Goal: Task Accomplishment & Management: Manage account settings

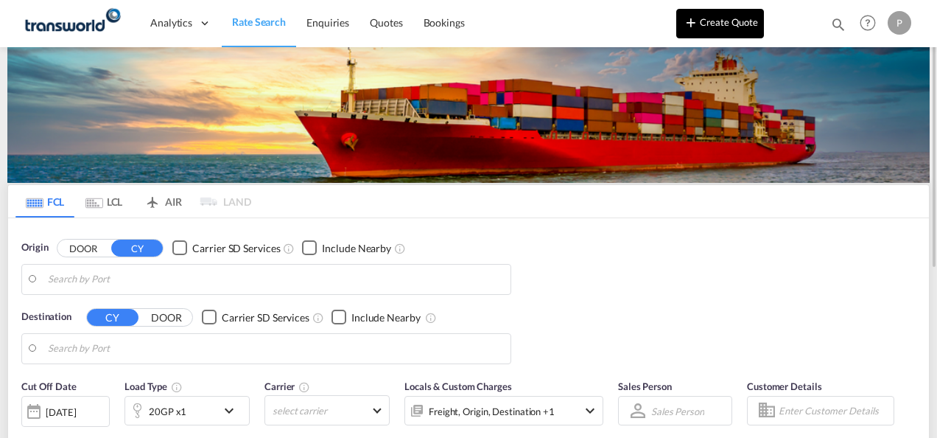
click at [733, 29] on button "Create Quote" at bounding box center [721, 23] width 88 height 29
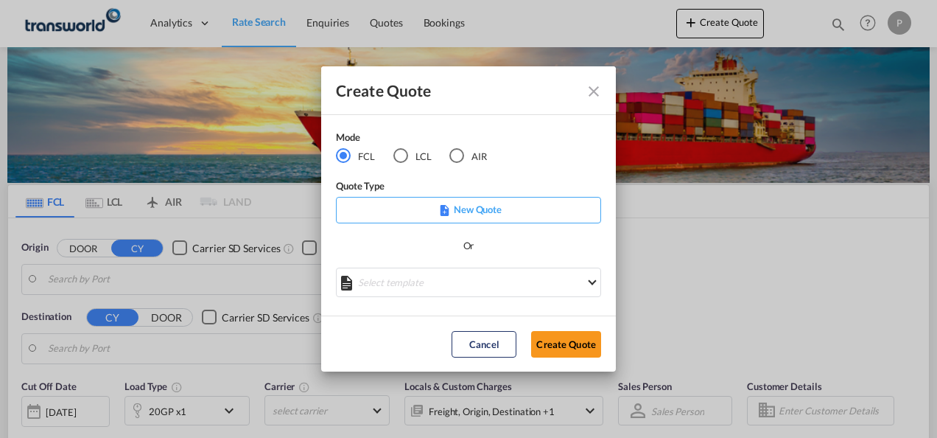
click at [458, 155] on div "AIR" at bounding box center [457, 155] width 15 height 15
click at [570, 346] on button "Create Quote" at bounding box center [566, 344] width 70 height 27
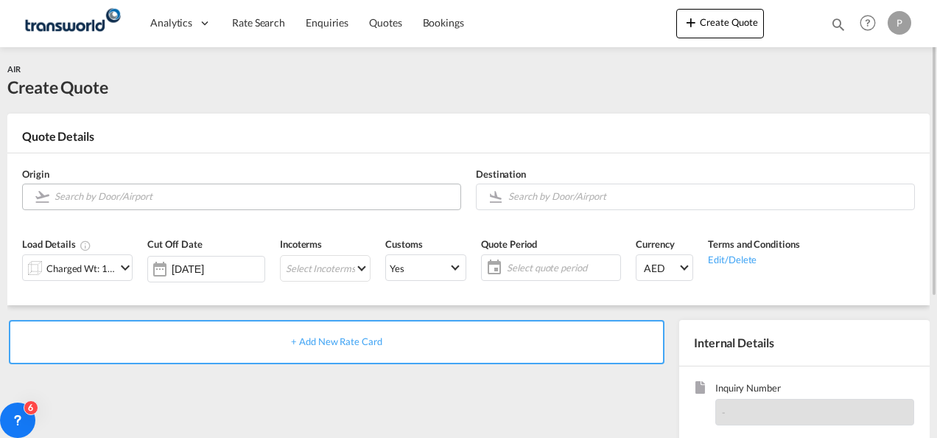
click at [130, 200] on input "Search by Door/Airport" at bounding box center [254, 197] width 399 height 26
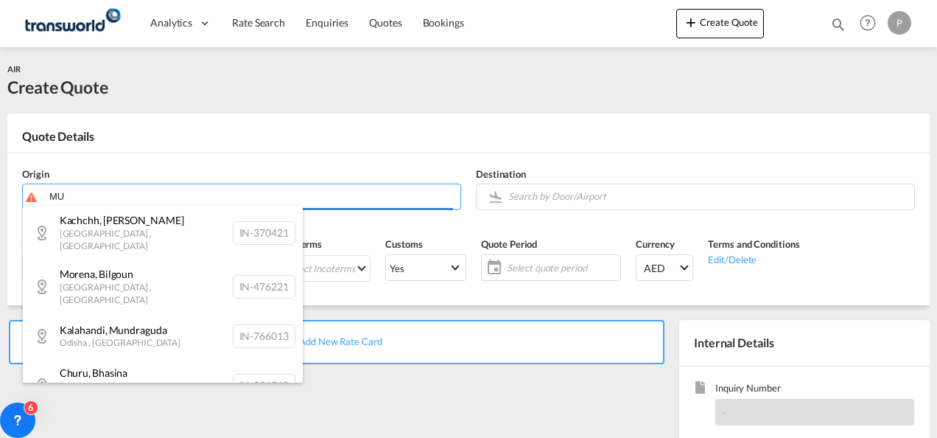
type input "M"
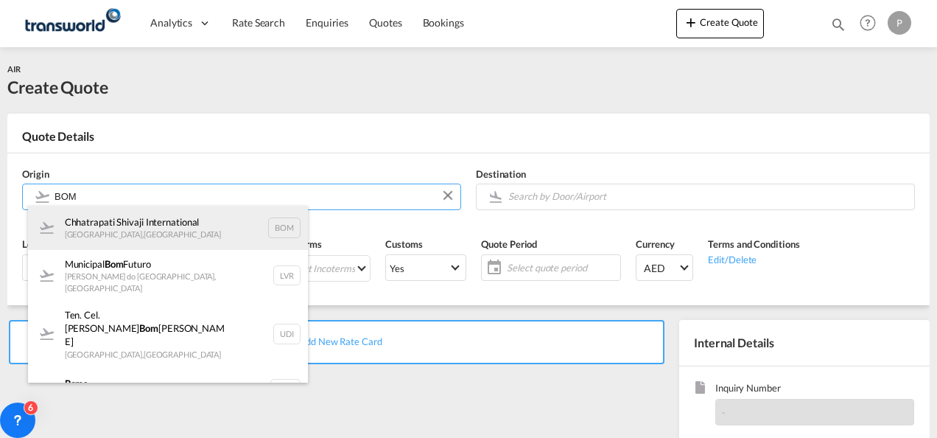
click at [165, 233] on div "Chhatrapati Shivaji International [GEOGRAPHIC_DATA] , [GEOGRAPHIC_DATA] BOM" at bounding box center [168, 228] width 280 height 44
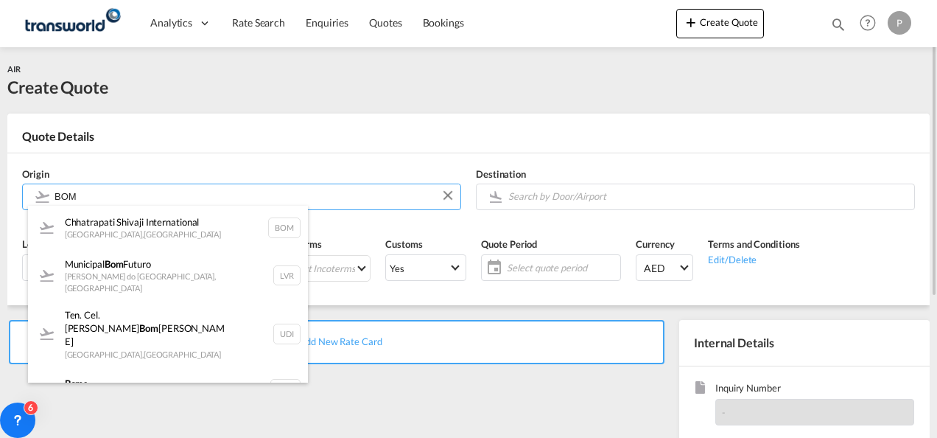
type input "Chhatrapati Shivaji International, [GEOGRAPHIC_DATA], BOM"
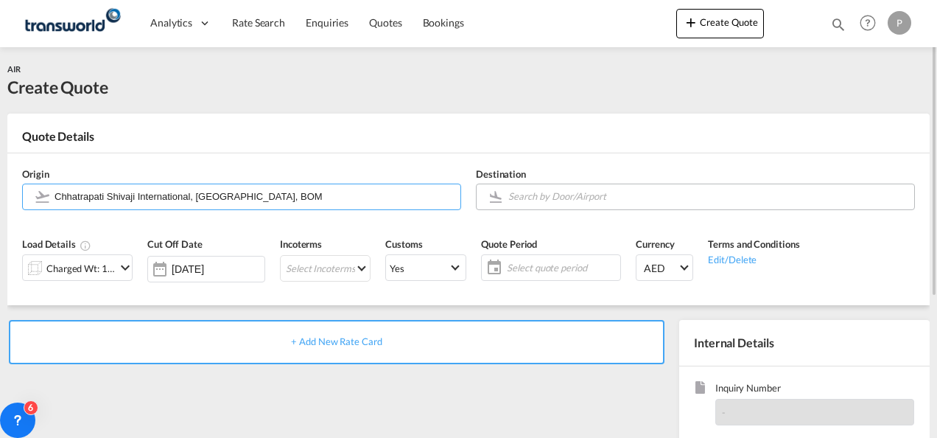
click at [554, 203] on input "Search by Door/Airport" at bounding box center [708, 197] width 399 height 26
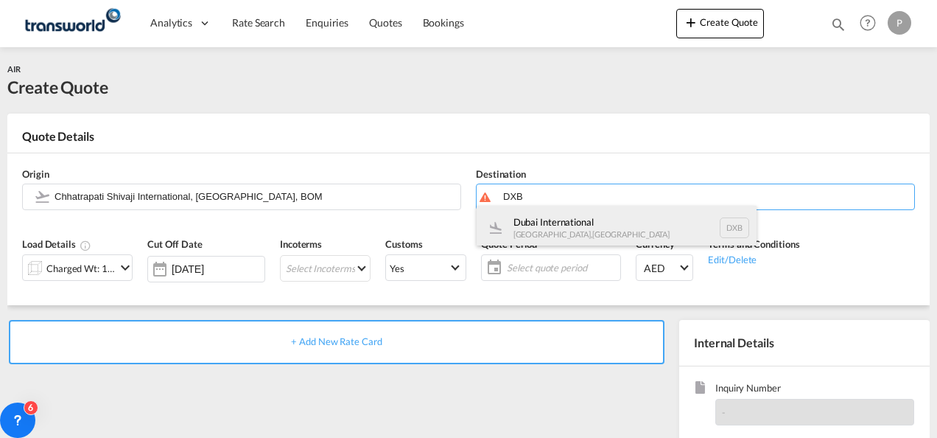
click at [563, 227] on div "Dubai International [GEOGRAPHIC_DATA] , [GEOGRAPHIC_DATA] DXB" at bounding box center [617, 228] width 280 height 44
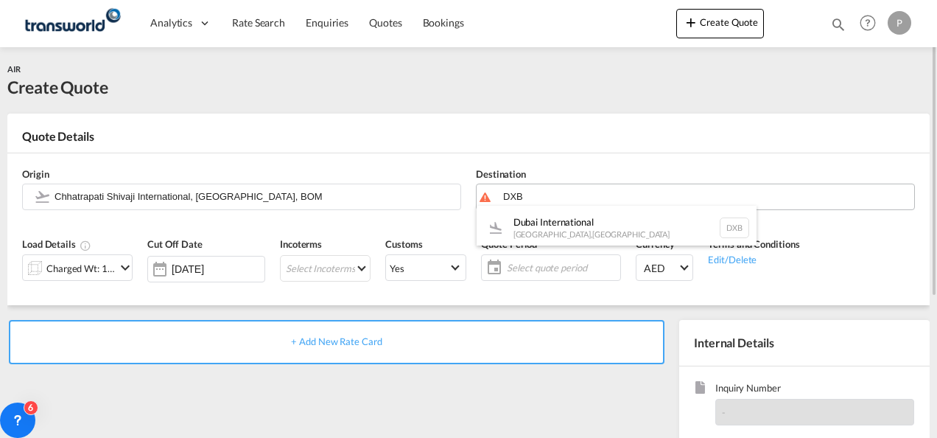
type input "Dubai International, [GEOGRAPHIC_DATA], DXB"
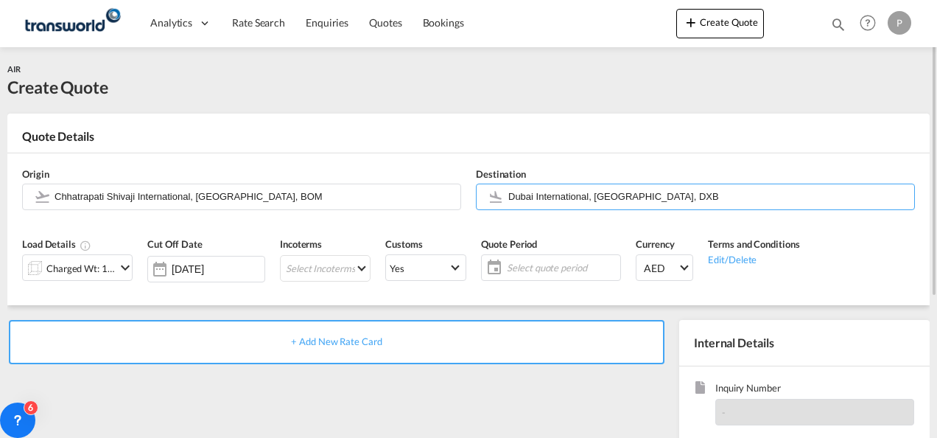
click at [120, 268] on md-icon "icon-chevron-down" at bounding box center [125, 268] width 18 height 18
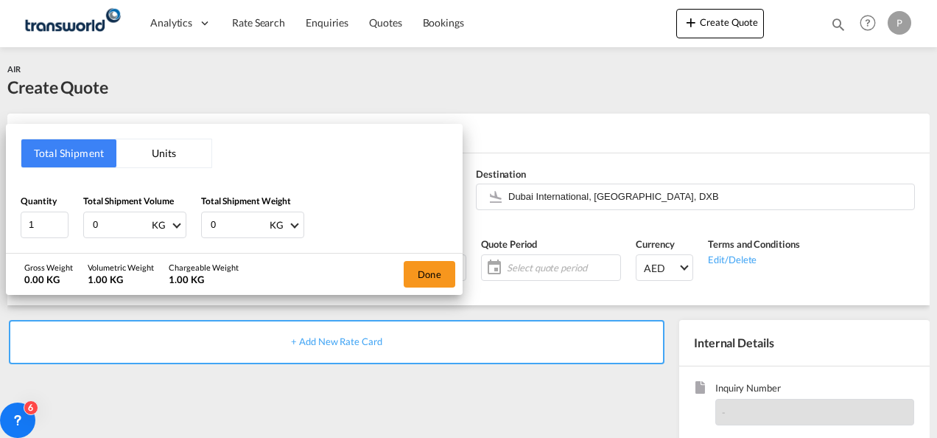
drag, startPoint x: 118, startPoint y: 224, endPoint x: 18, endPoint y: 215, distance: 99.9
click at [18, 215] on div "Total Shipment Units Quantity 1 Total Shipment Volume 0 KG CBM CFT KG LB Total …" at bounding box center [234, 188] width 457 height 129
type input "208"
type input "205"
click at [433, 265] on button "Done" at bounding box center [430, 274] width 52 height 27
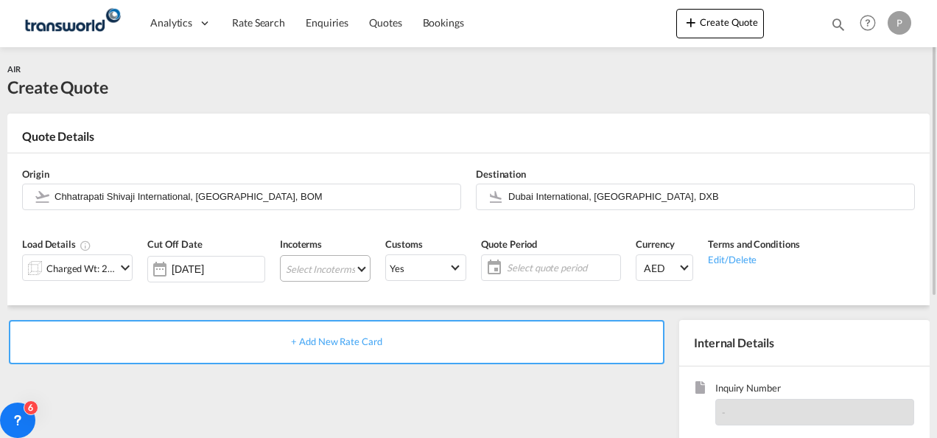
click at [336, 269] on md-select "Select Incoterms CIP - import Carriage and Insurance Paid to CIP - export Carri…" at bounding box center [325, 268] width 91 height 27
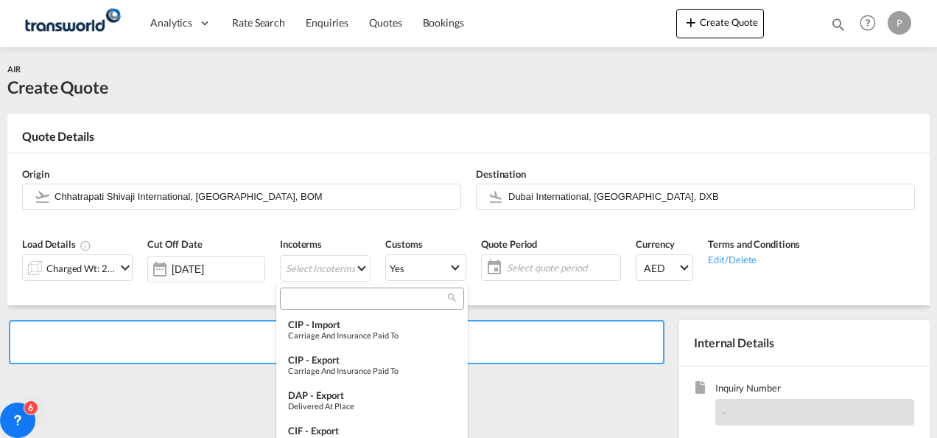
click at [327, 295] on input "search" at bounding box center [366, 298] width 164 height 13
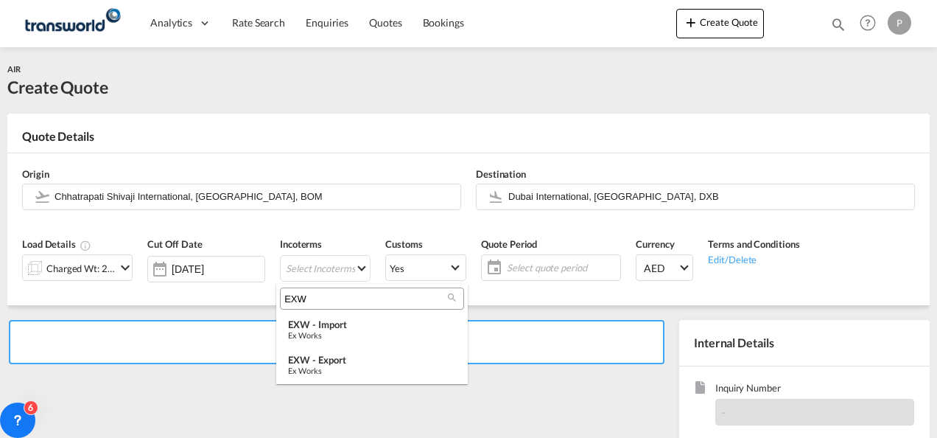
drag, startPoint x: 327, startPoint y: 295, endPoint x: 273, endPoint y: 293, distance: 53.8
click at [273, 293] on body "Analytics Dashboard Rate Search Enquiries Quotes Bookings" at bounding box center [468, 219] width 937 height 438
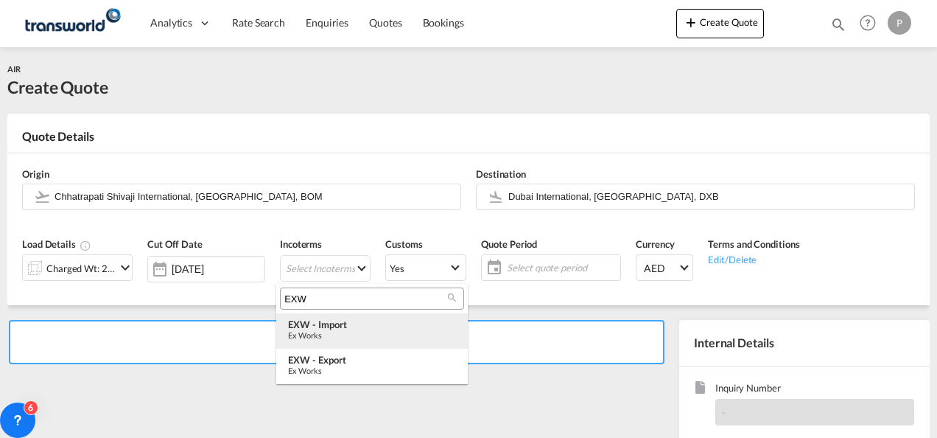
type input "EXW"
click at [349, 339] on div "Ex Works" at bounding box center [372, 335] width 168 height 10
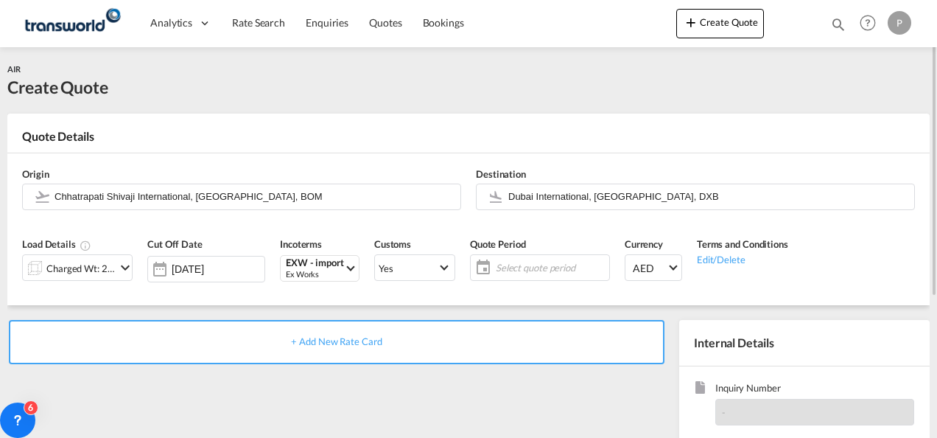
click at [536, 268] on span "Select quote period" at bounding box center [551, 267] width 110 height 13
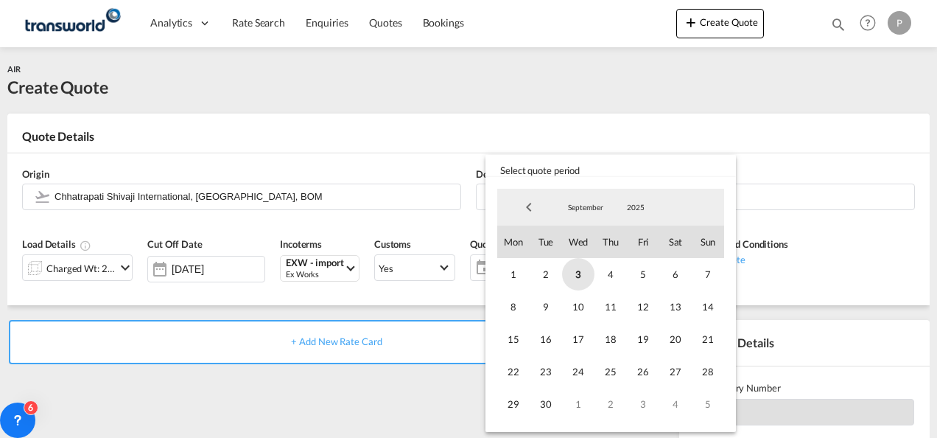
click at [579, 268] on span "3" at bounding box center [578, 274] width 32 height 32
click at [551, 407] on span "30" at bounding box center [546, 404] width 32 height 32
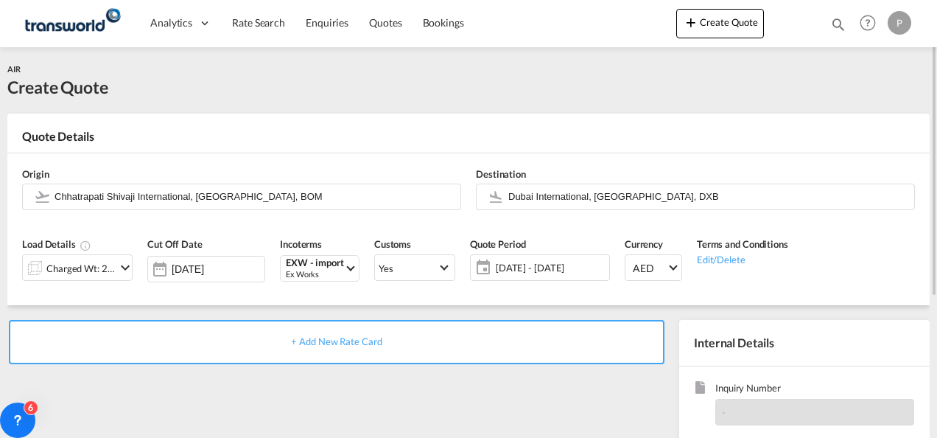
scroll to position [208, 0]
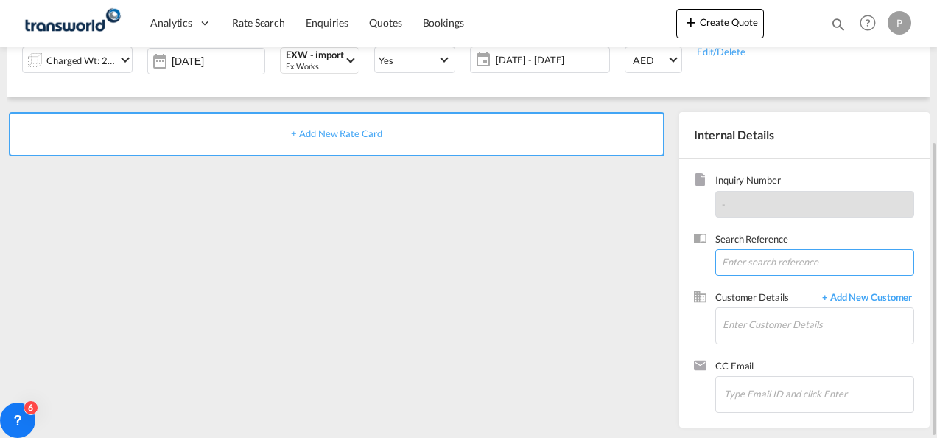
click at [759, 267] on input at bounding box center [815, 262] width 199 height 27
click at [747, 262] on input at bounding box center [815, 262] width 199 height 27
paste input "2514920100000008"
type input "2514920100000008"
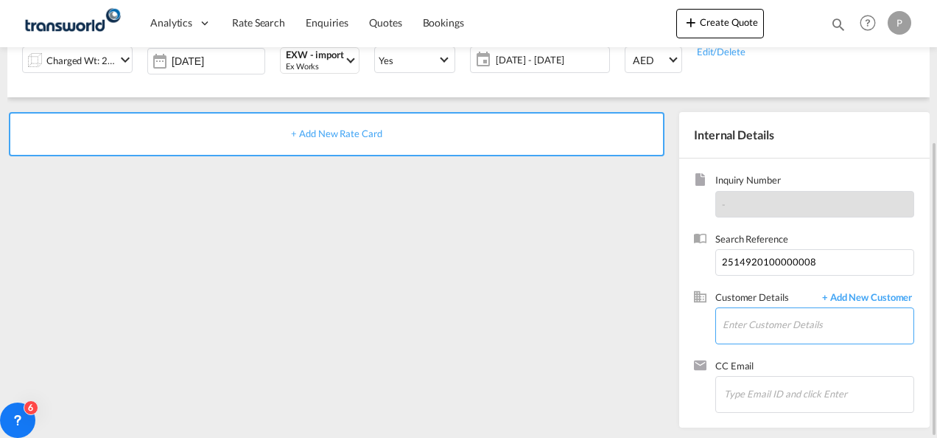
click at [755, 332] on input "Enter Customer Details" at bounding box center [818, 324] width 191 height 33
drag, startPoint x: 762, startPoint y: 320, endPoint x: 646, endPoint y: 320, distance: 116.4
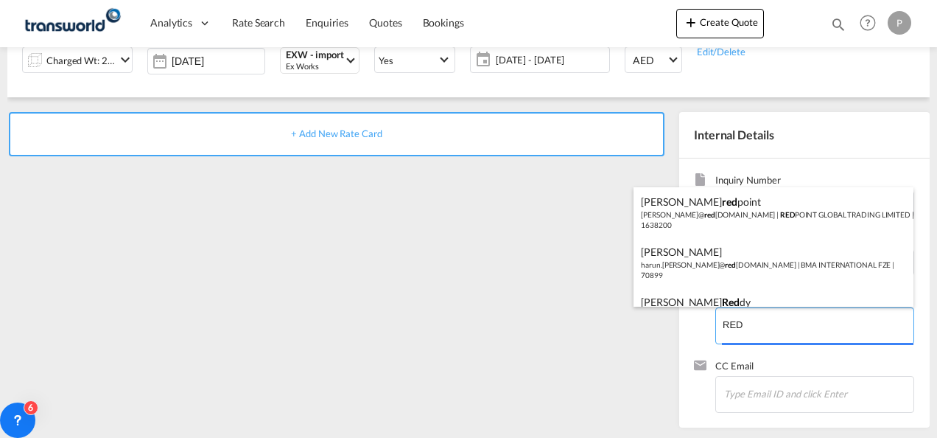
drag, startPoint x: 746, startPoint y: 326, endPoint x: 637, endPoint y: 324, distance: 109.1
click at [637, 324] on body "Analytics Dashboard Rate Search Enquiries Quotes Bookings" at bounding box center [468, 219] width 937 height 438
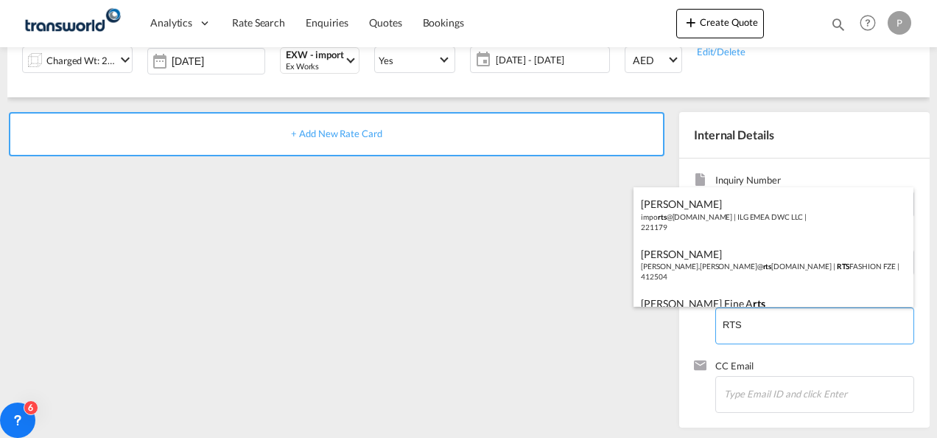
scroll to position [219, 0]
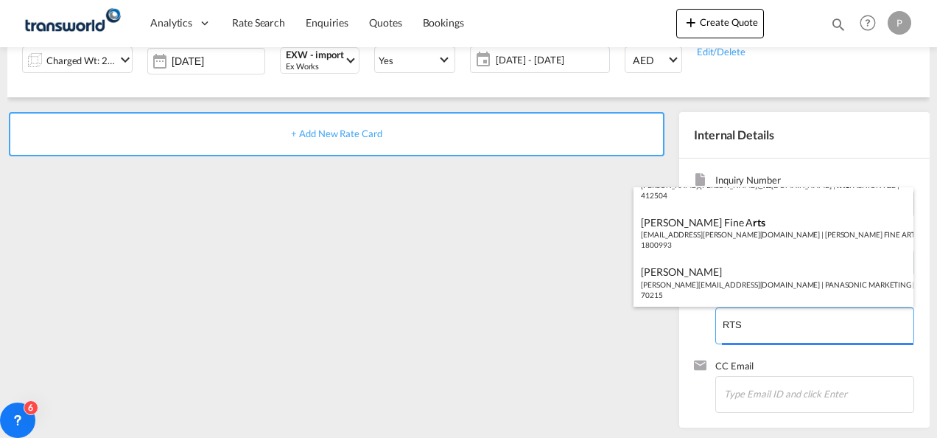
drag, startPoint x: 750, startPoint y: 324, endPoint x: 561, endPoint y: 325, distance: 188.7
click at [561, 325] on body "Analytics Dashboard Rate Search Enquiries Quotes Bookings" at bounding box center [468, 219] width 937 height 438
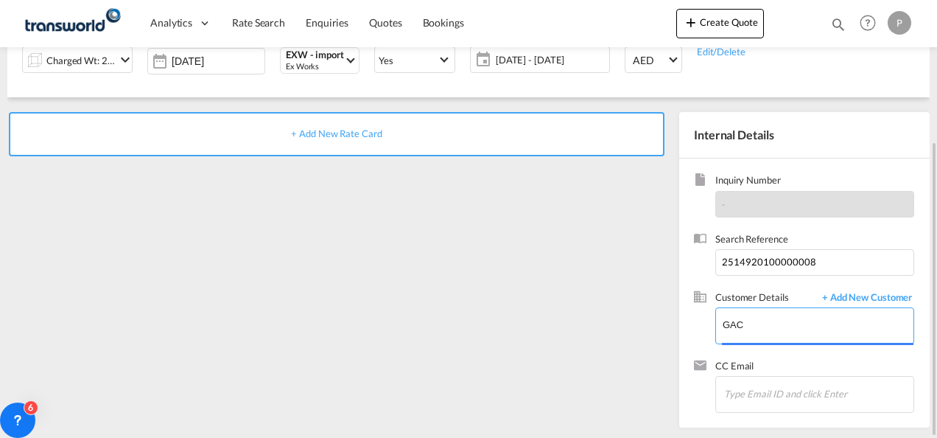
scroll to position [0, 0]
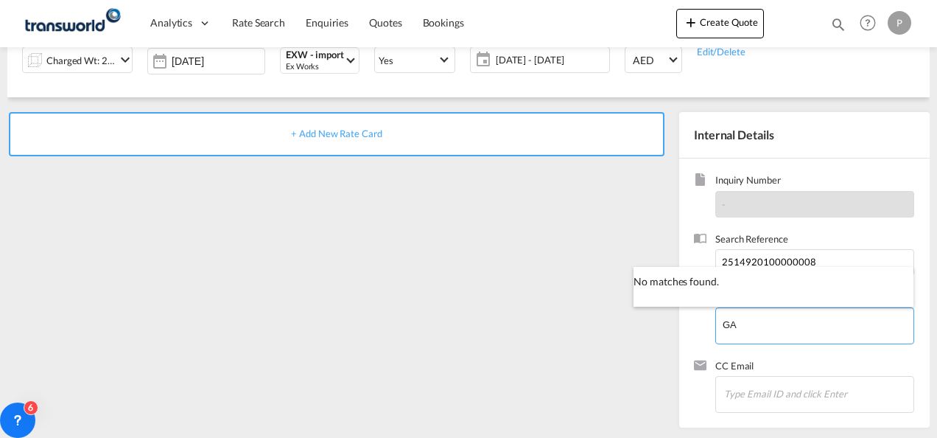
type input "G"
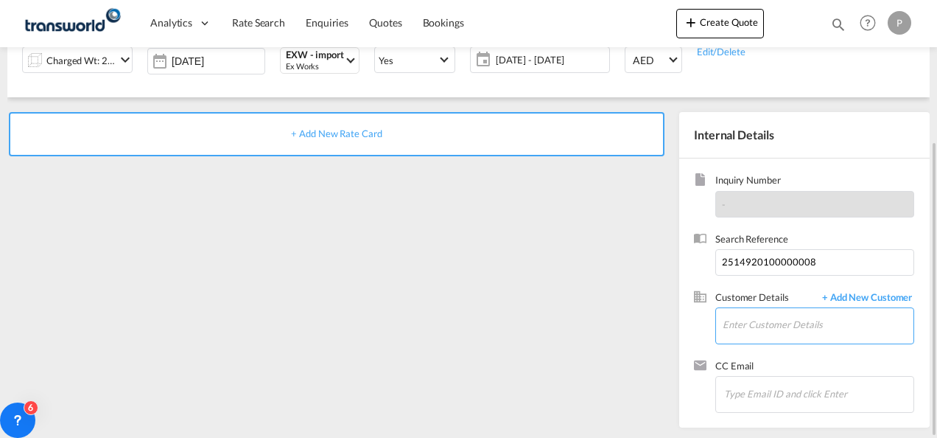
click at [758, 327] on input "Enter Customer Details" at bounding box center [818, 324] width 191 height 33
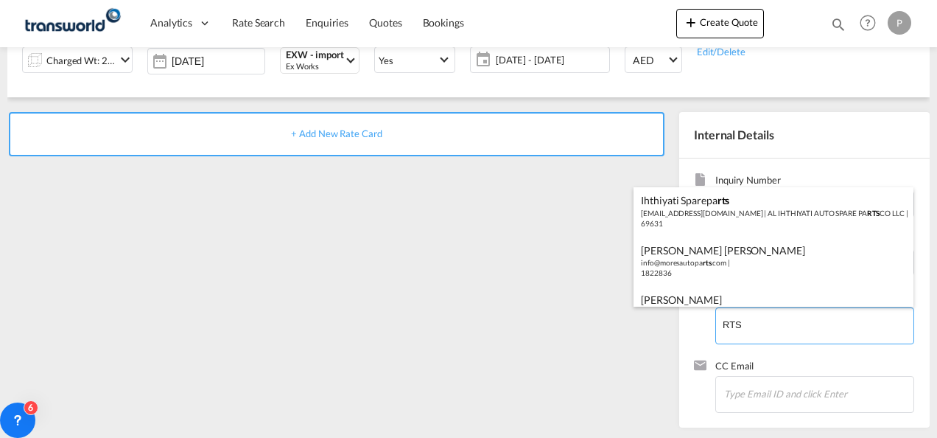
scroll to position [74, 0]
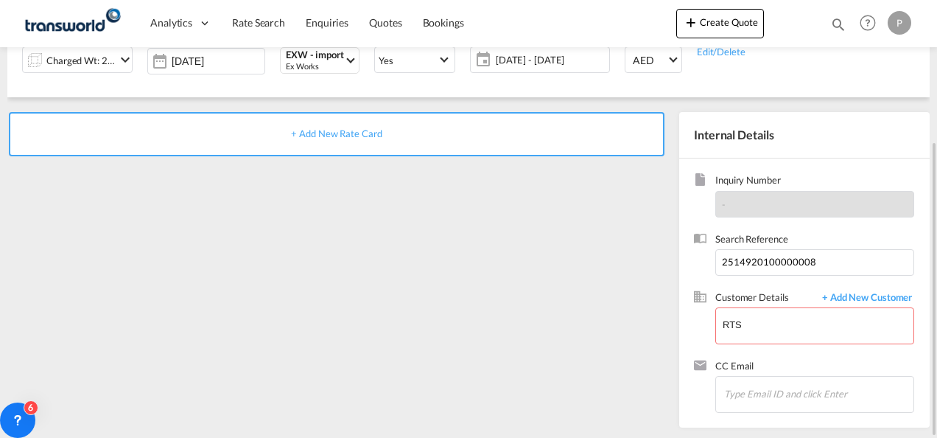
drag, startPoint x: 770, startPoint y: 326, endPoint x: 627, endPoint y: 320, distance: 143.1
click at [756, 323] on body "Analytics Dashboard Rate Search Enquiries Quotes Bookings" at bounding box center [468, 219] width 937 height 438
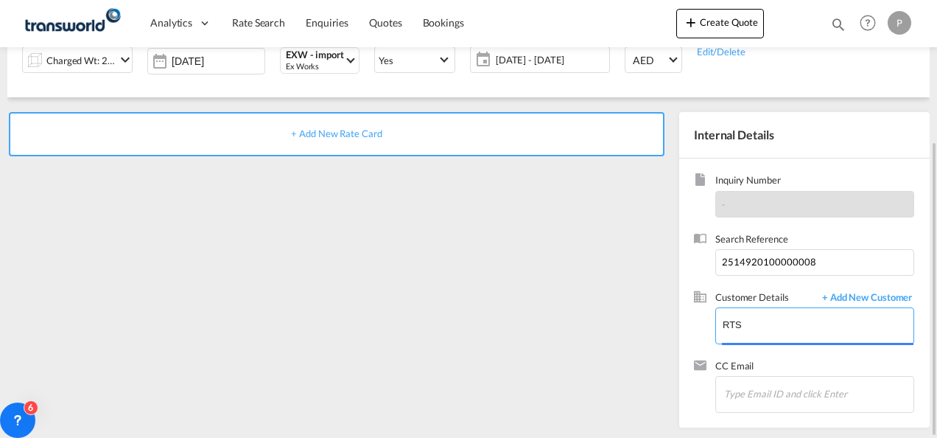
drag, startPoint x: 756, startPoint y: 323, endPoint x: 637, endPoint y: 324, distance: 119.4
click at [637, 324] on div "+ Add New Rate Card Internal Details Inquiry Number - Search Reference 25149201…" at bounding box center [468, 262] width 923 height 330
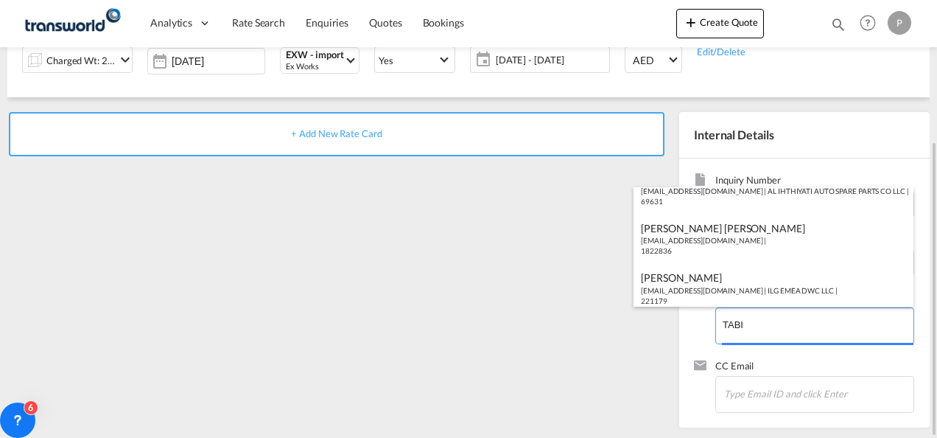
scroll to position [10, 0]
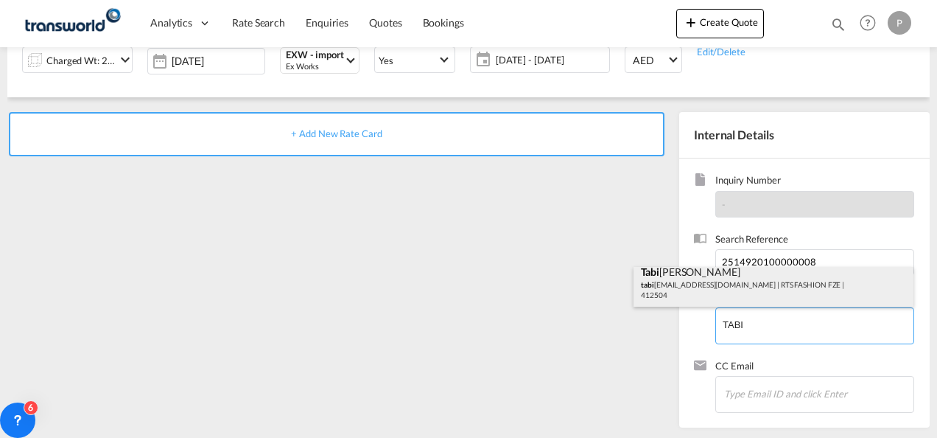
click at [729, 287] on div "Tabi [PERSON_NAME] tabi [EMAIL_ADDRESS][DOMAIN_NAME] | RTS FASHION FZE | 412504" at bounding box center [774, 282] width 280 height 50
type input "RTS FASHION FZE, [PERSON_NAME], [PERSON_NAME][EMAIL_ADDRESS][PERSON_NAME][DOMAI…"
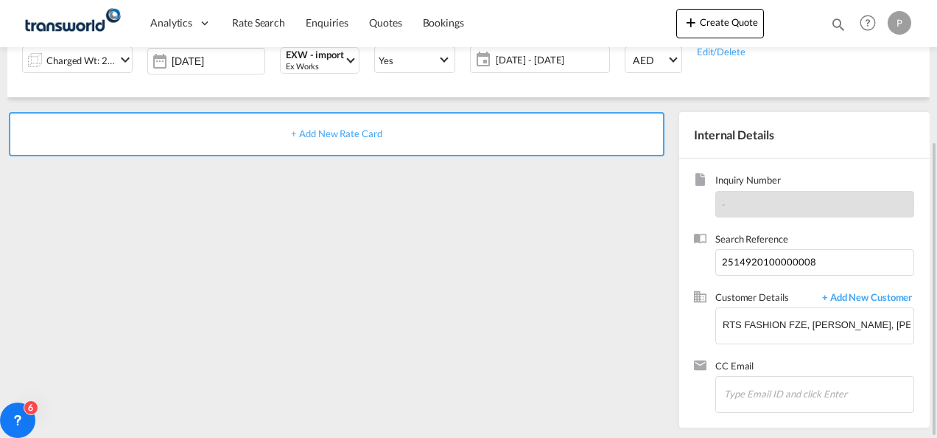
click at [345, 131] on span "+ Add New Rate Card" at bounding box center [336, 134] width 91 height 12
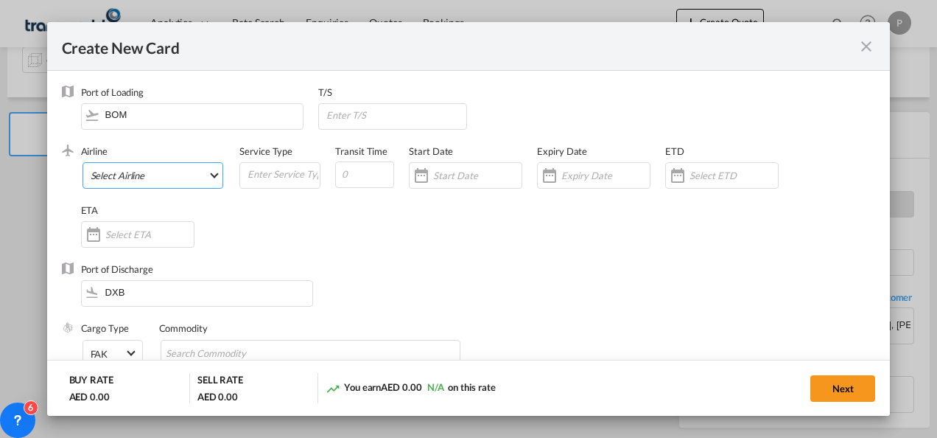
click at [164, 167] on md-select "Select Airline AIR EXPRESS S.A. (1166- / -) CMA CGM Air Cargo (1140-2C / -) DDW…" at bounding box center [154, 175] width 142 height 27
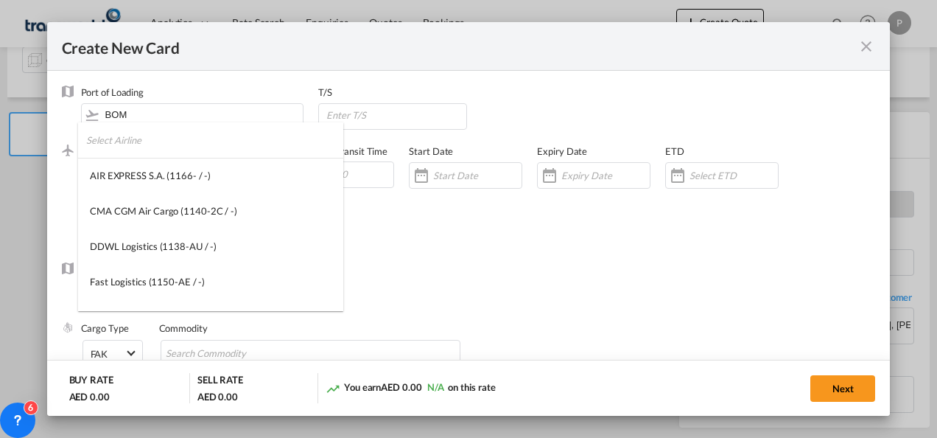
click at [178, 147] on input "search" at bounding box center [214, 139] width 257 height 35
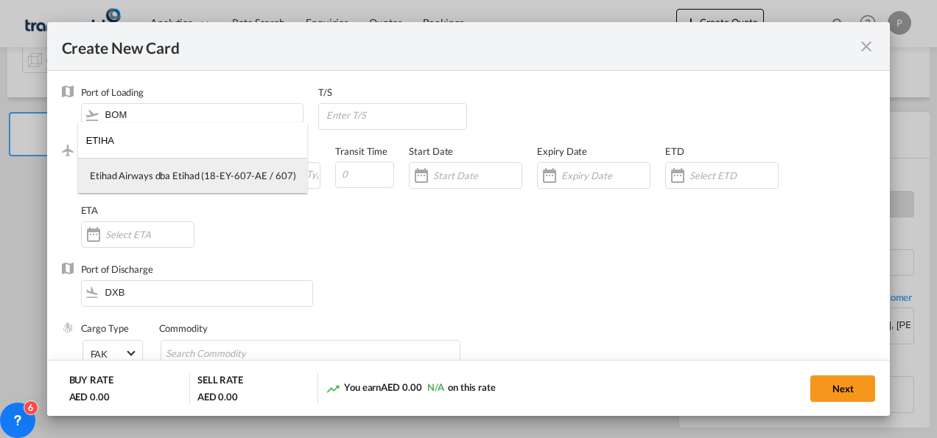
type input "ETIHA"
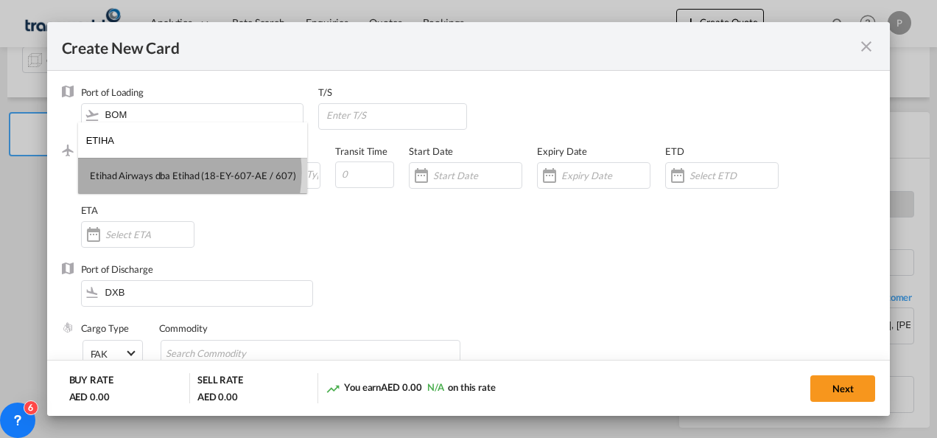
click at [178, 172] on div "Etihad Airways dba Etihad (18-EY-607-AE / 607)" at bounding box center [193, 175] width 206 height 13
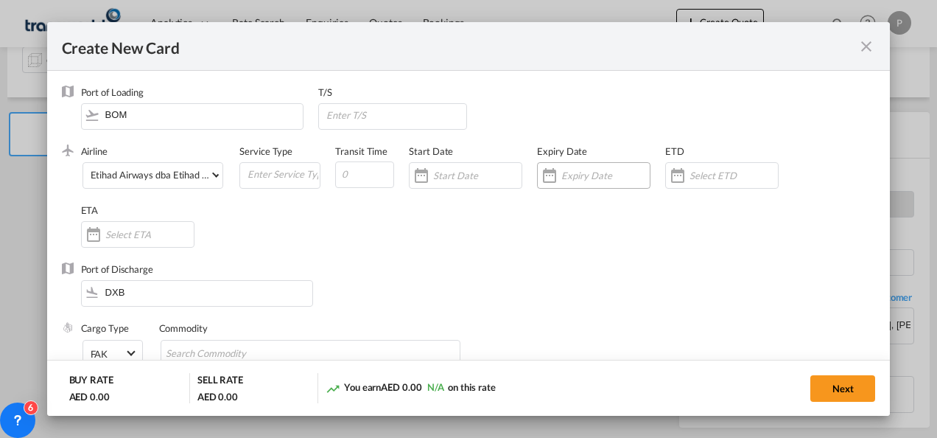
click at [602, 176] on input "Create New CardPort ..." at bounding box center [606, 176] width 88 height 12
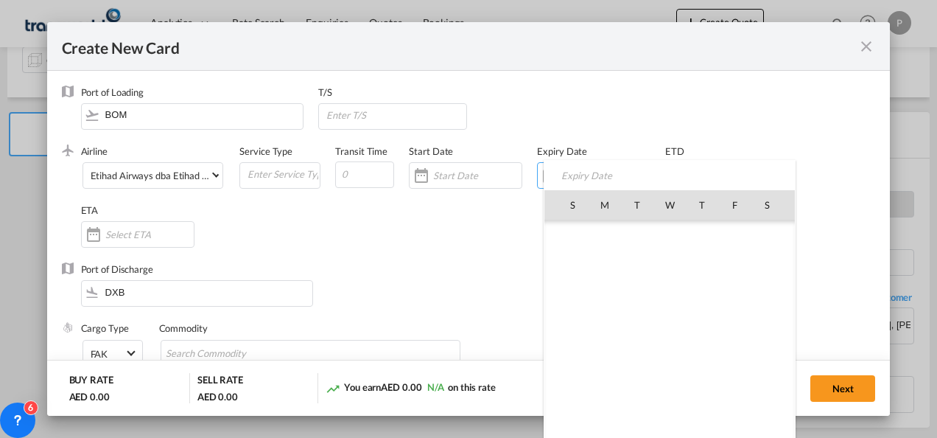
scroll to position [341395, 0]
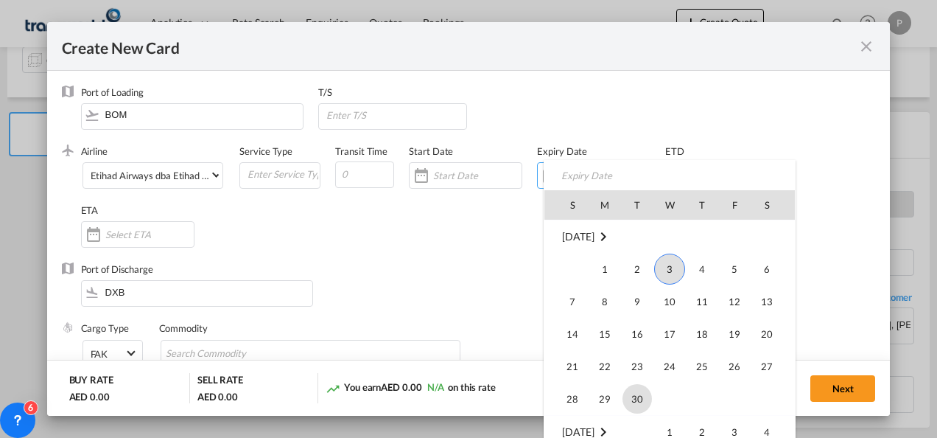
click at [637, 399] on span "30" at bounding box center [637, 398] width 29 height 29
type input "[DATE]"
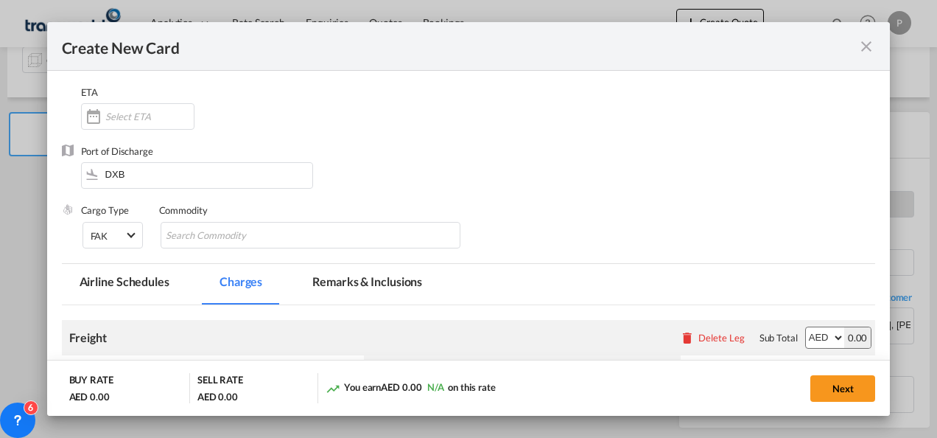
scroll to position [147, 0]
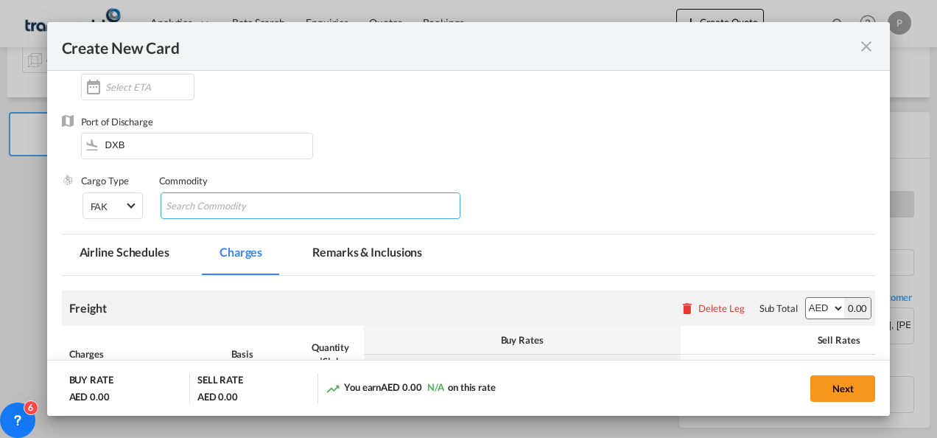
click at [270, 209] on input "Search Commodity" at bounding box center [233, 207] width 135 height 24
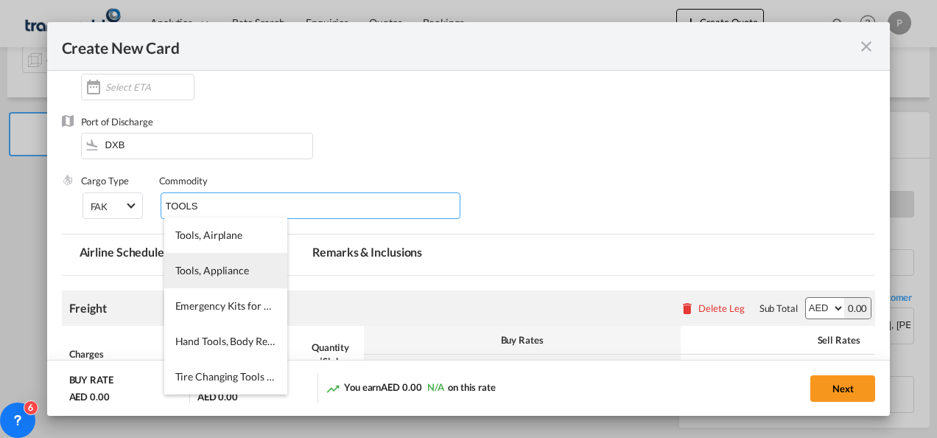
type input "TOOLS"
click at [177, 265] on span "Tools, Appliance" at bounding box center [212, 270] width 74 height 13
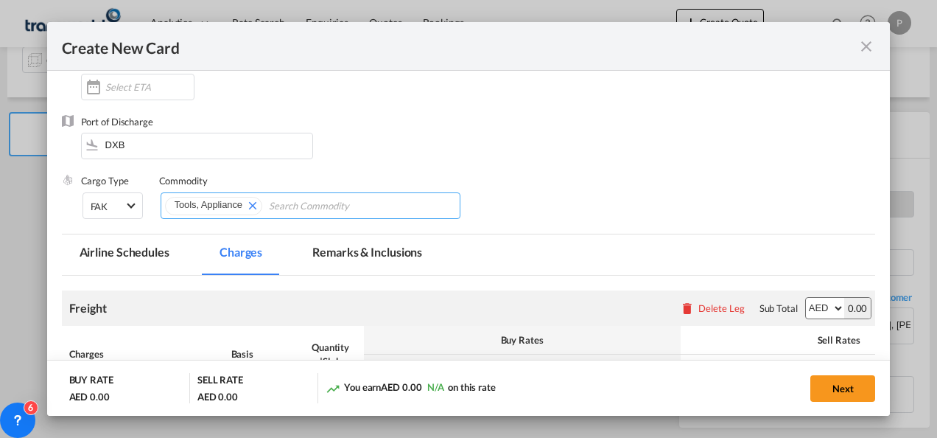
scroll to position [295, 0]
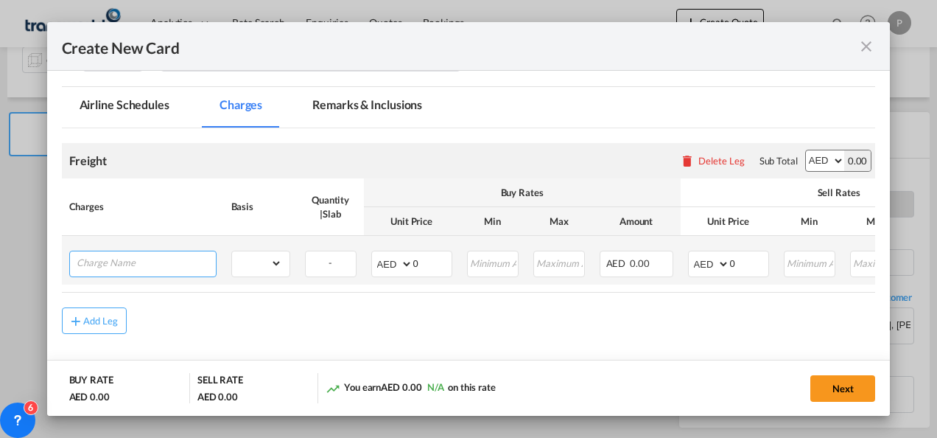
click at [155, 265] on input "Charge Name" at bounding box center [146, 262] width 139 height 22
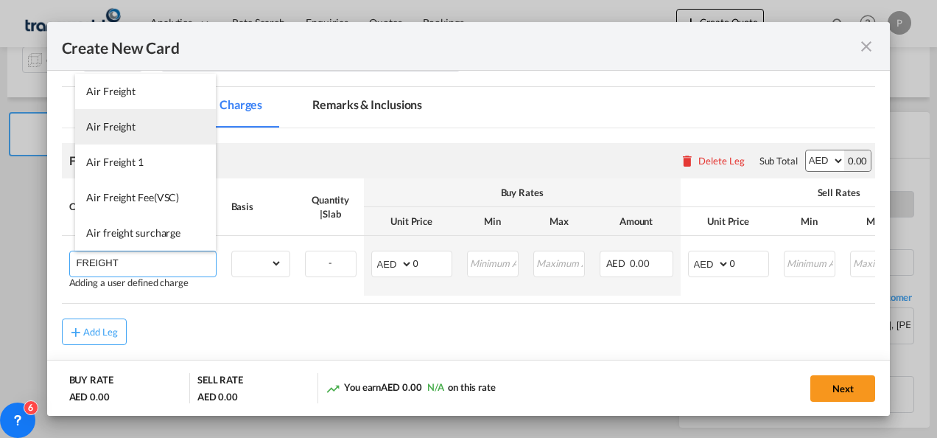
click at [121, 132] on span "Air Freight" at bounding box center [110, 126] width 49 height 13
type input "Air Freight"
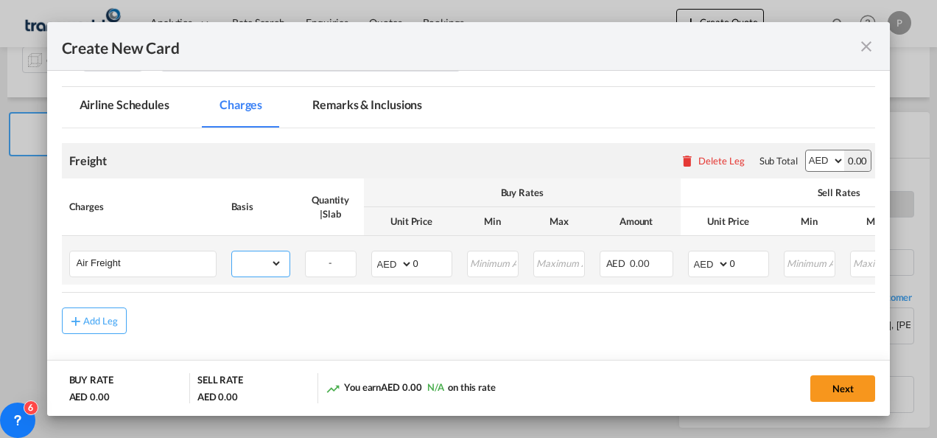
click at [278, 267] on select "gross_weight volumetric_weight per_shipment per_bl per_km % on air freight per_…" at bounding box center [257, 263] width 50 height 24
select select "per_shipment"
click at [232, 251] on select "gross_weight volumetric_weight per_shipment per_bl per_km % on air freight per_…" at bounding box center [257, 263] width 50 height 24
click at [431, 264] on input "0" at bounding box center [432, 262] width 38 height 22
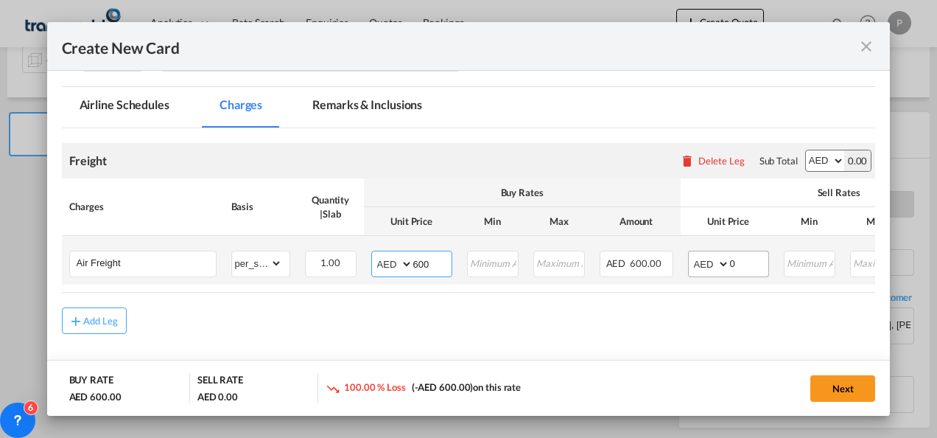
type input "600"
click at [752, 262] on input "0" at bounding box center [749, 262] width 38 height 22
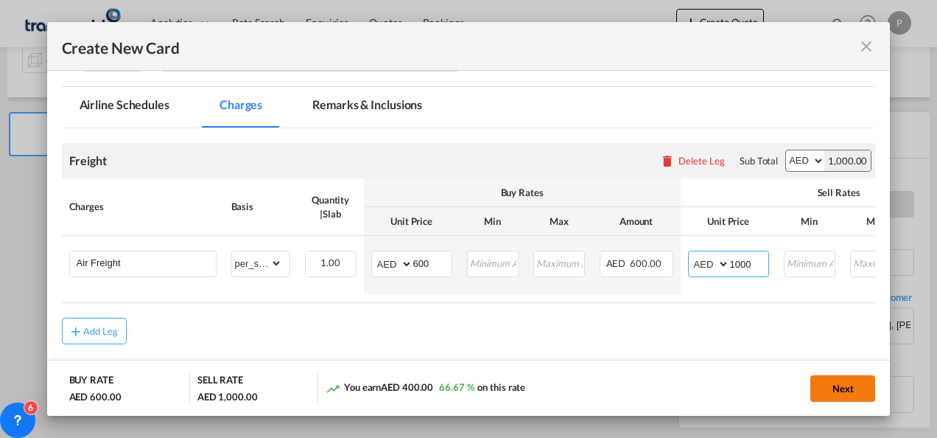
type input "1000"
click at [845, 395] on button "Next" at bounding box center [843, 388] width 65 height 27
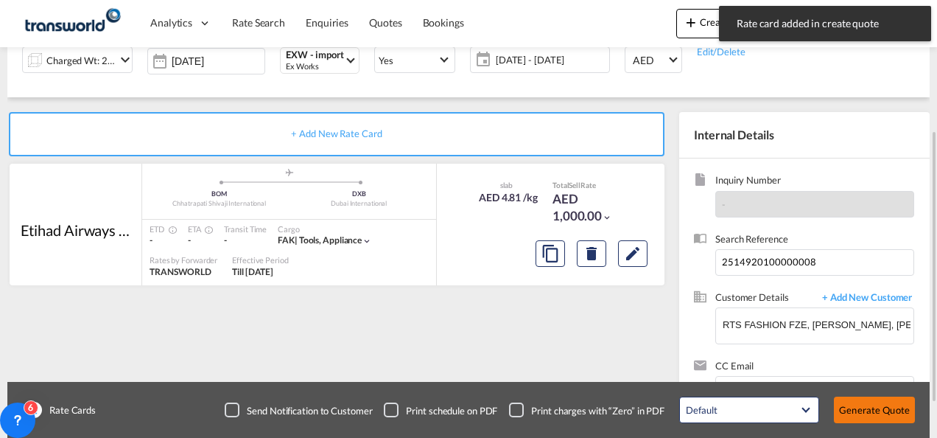
click at [879, 408] on button "Generate Quote" at bounding box center [874, 410] width 81 height 27
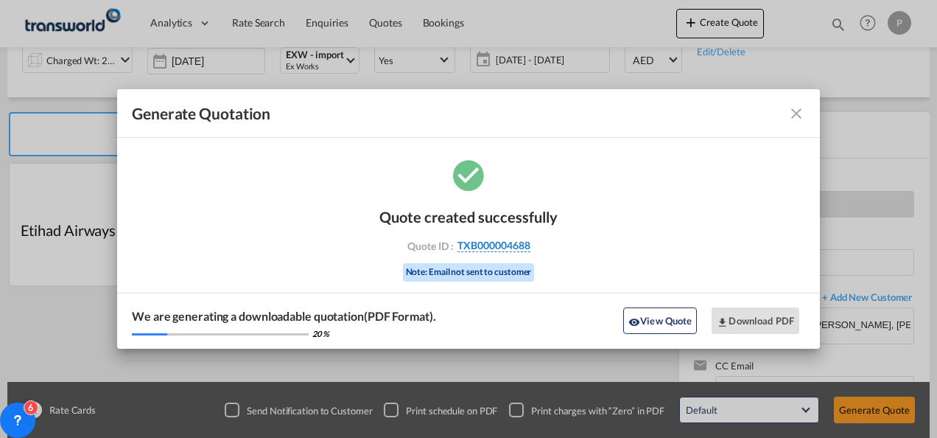
click at [506, 243] on span "TXB000004688" at bounding box center [494, 245] width 73 height 13
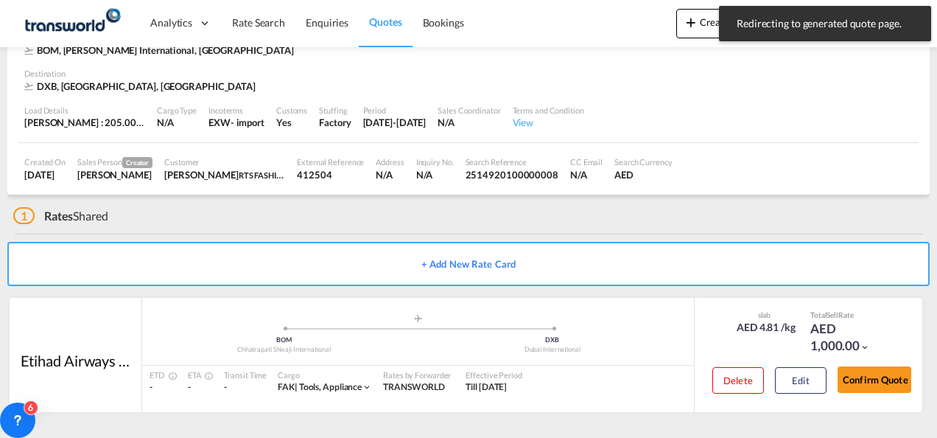
scroll to position [90, 0]
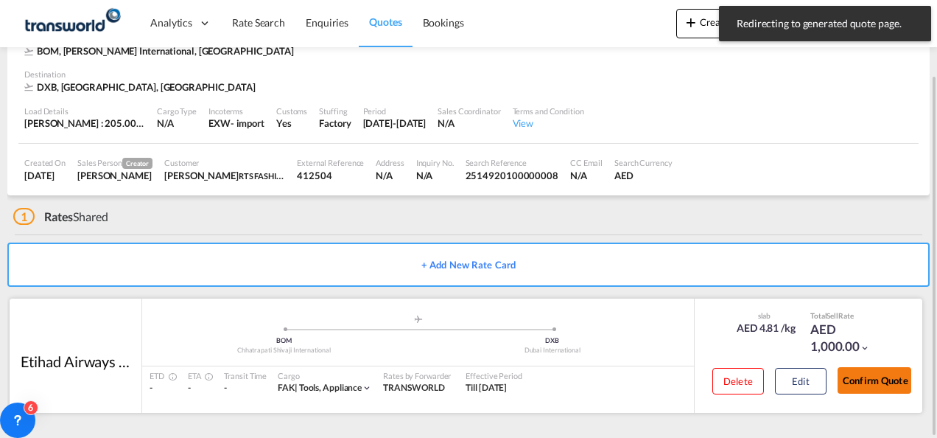
click at [886, 377] on button "Confirm Quote" at bounding box center [875, 380] width 74 height 27
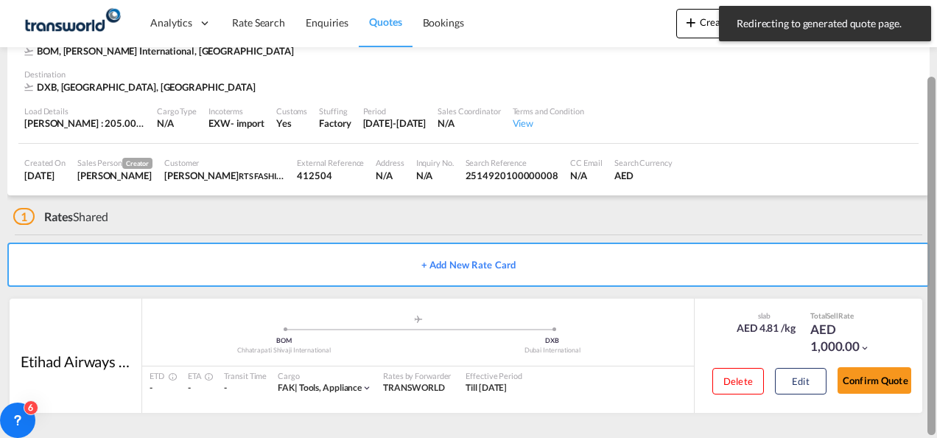
scroll to position [547, 0]
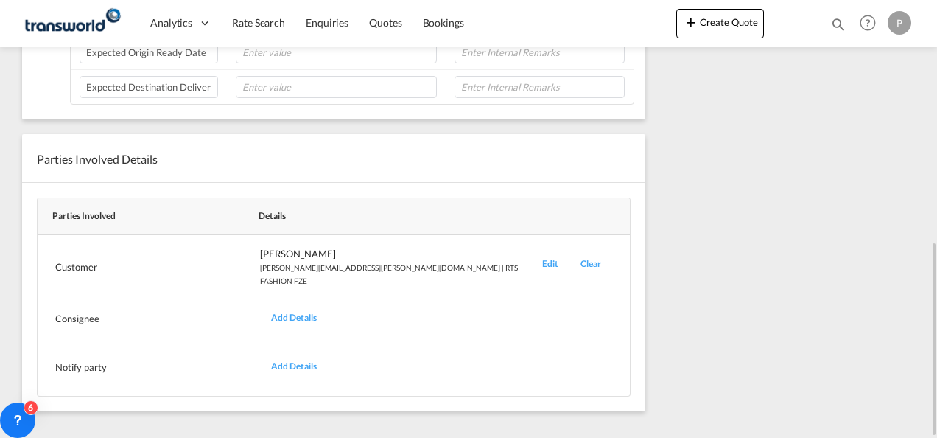
click at [531, 259] on div "Edit" at bounding box center [550, 267] width 38 height 41
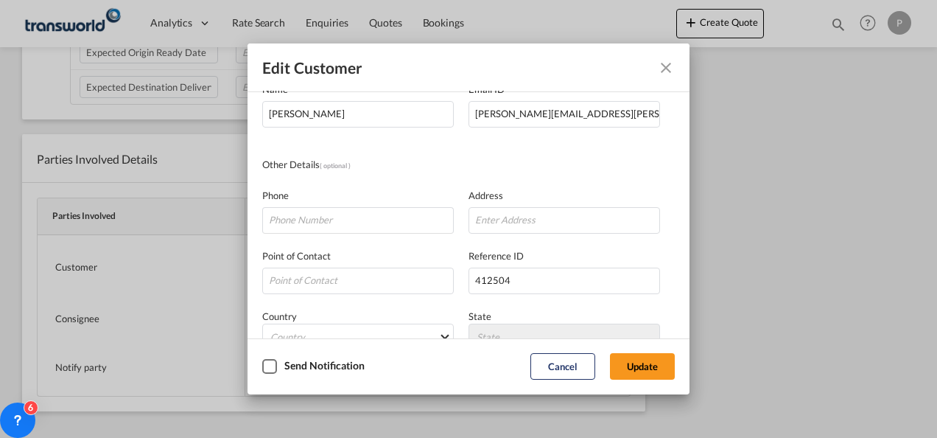
scroll to position [174, 0]
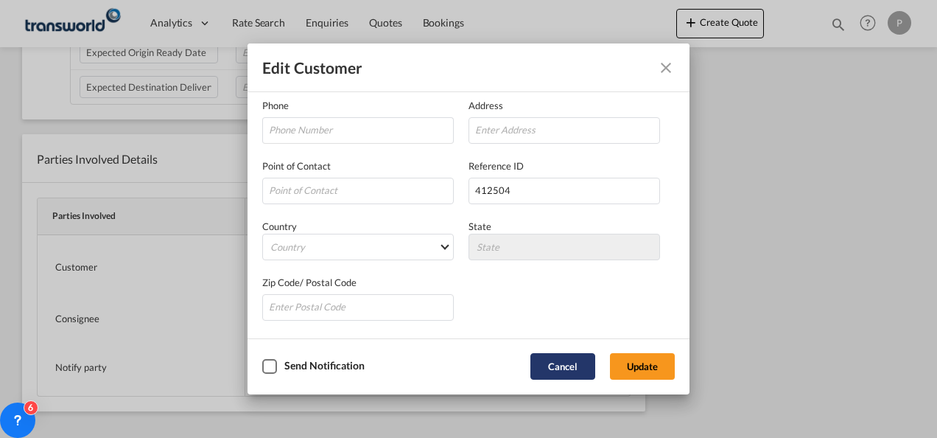
click at [553, 365] on button "Cancel" at bounding box center [563, 366] width 65 height 27
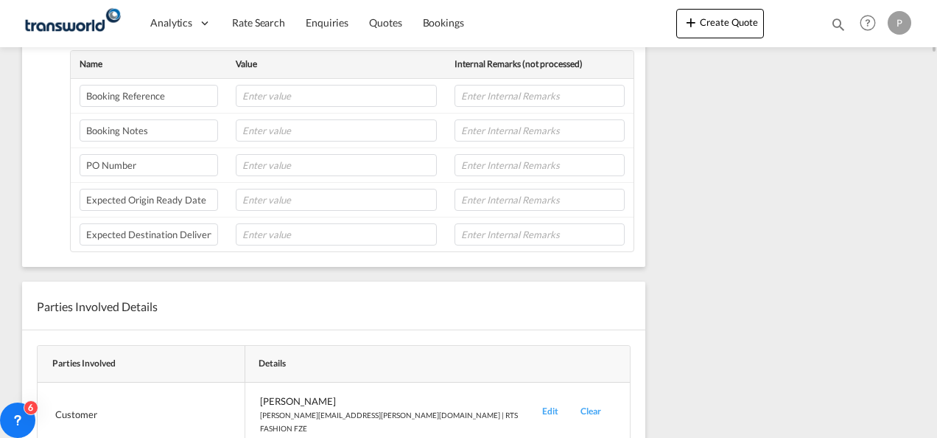
scroll to position [0, 0]
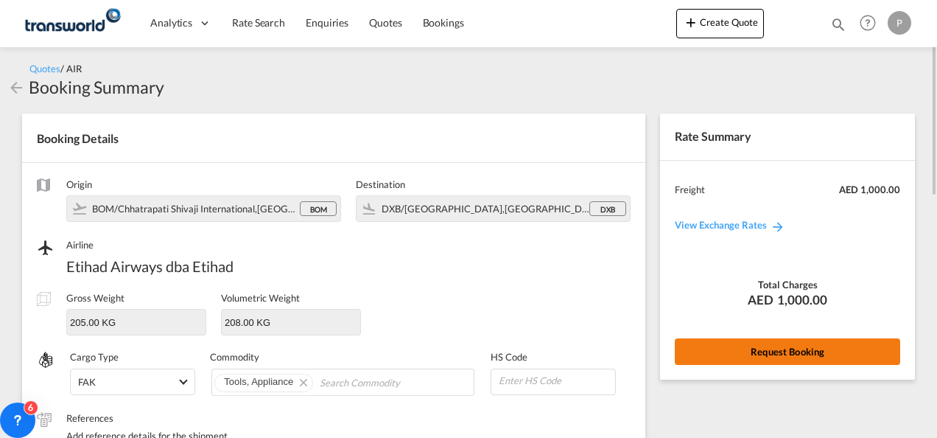
click at [771, 354] on button "Request Booking" at bounding box center [788, 351] width 226 height 27
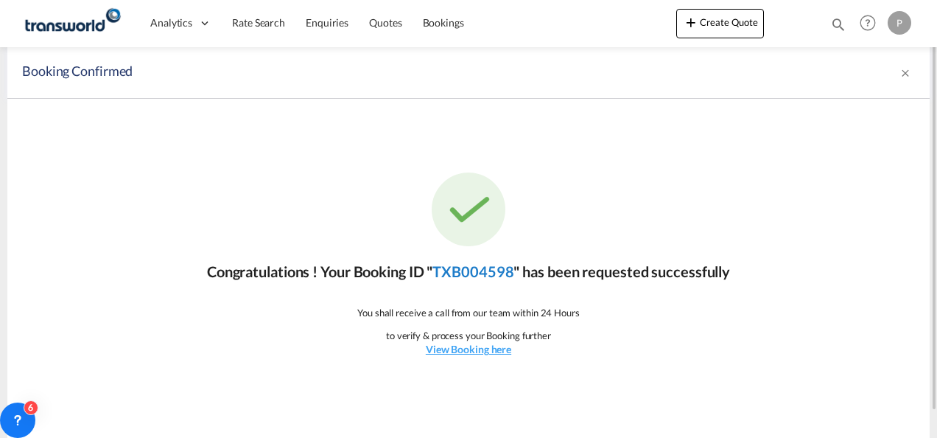
click at [485, 270] on link "TXB004598" at bounding box center [473, 271] width 81 height 18
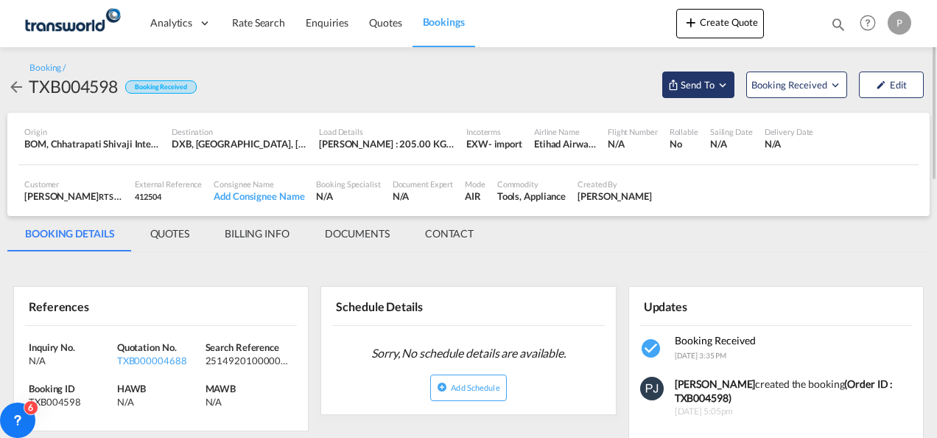
click at [727, 85] on md-icon "Open demo menu" at bounding box center [722, 84] width 13 height 13
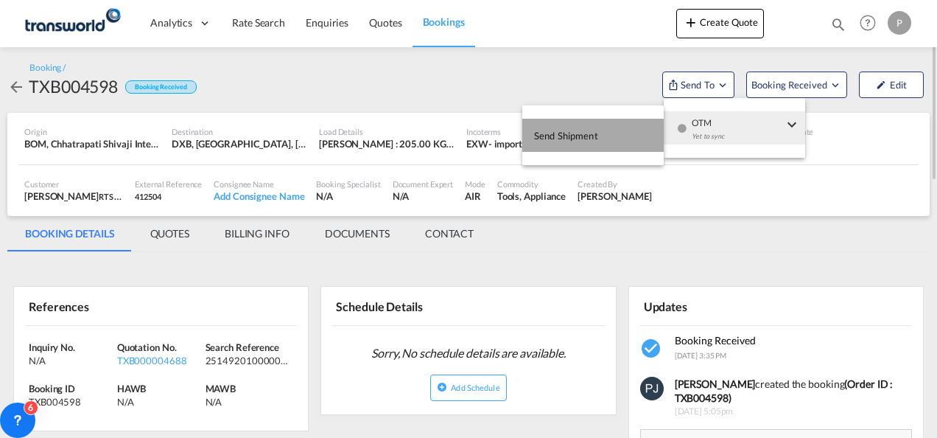
click at [576, 140] on span "Send Shipment" at bounding box center [566, 136] width 64 height 24
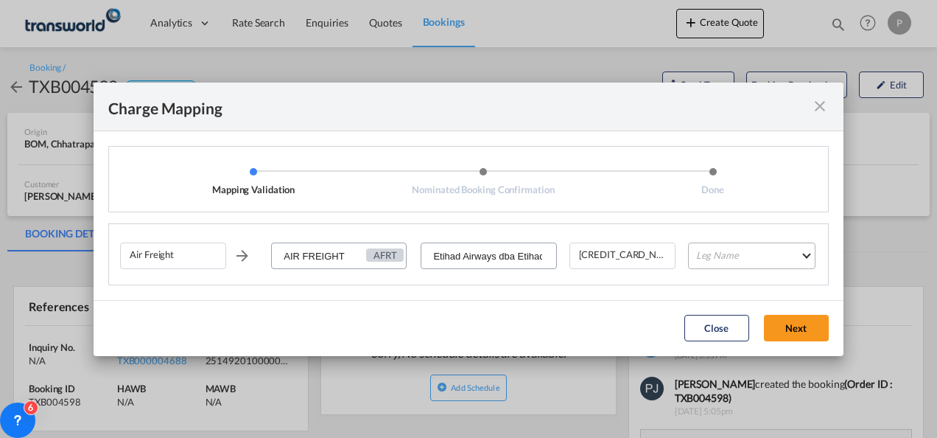
click at [725, 258] on md-select "Leg Name HANDLING ORIGIN HANDLING DESTINATION OTHERS TL PICK UP CUSTOMS ORIGIN …" at bounding box center [752, 255] width 128 height 27
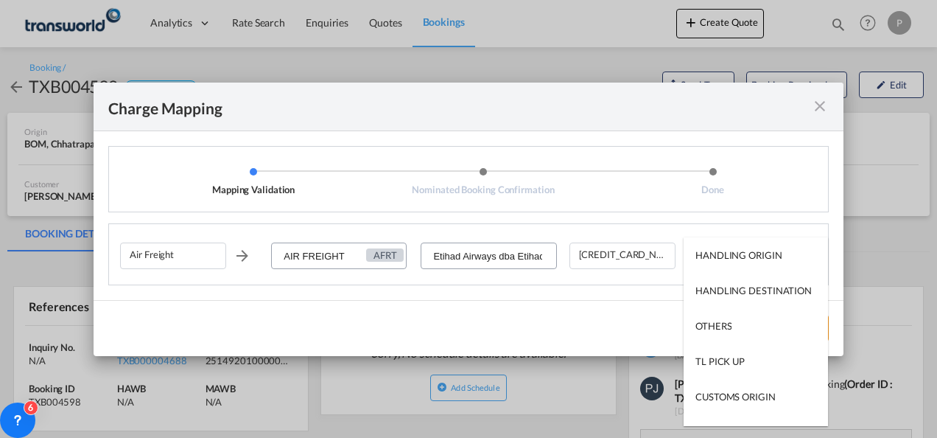
type md-option "HANDLING ORIGIN"
type md-option "AIR"
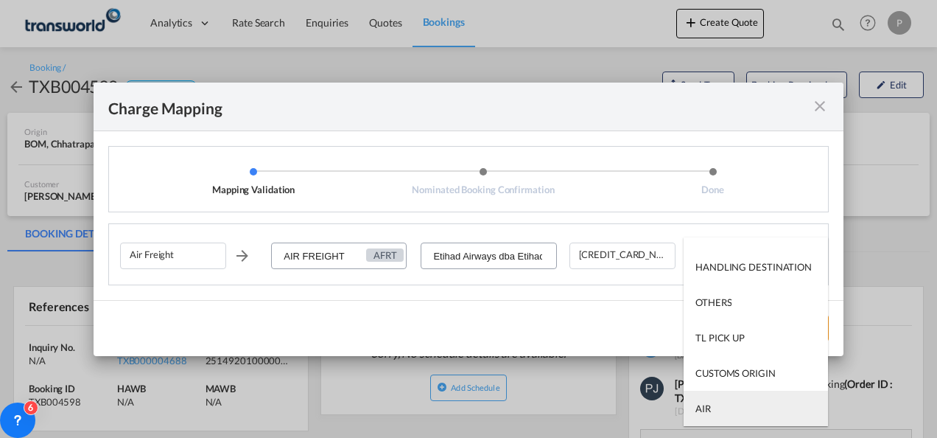
click at [736, 410] on md-option "AIR" at bounding box center [756, 408] width 144 height 35
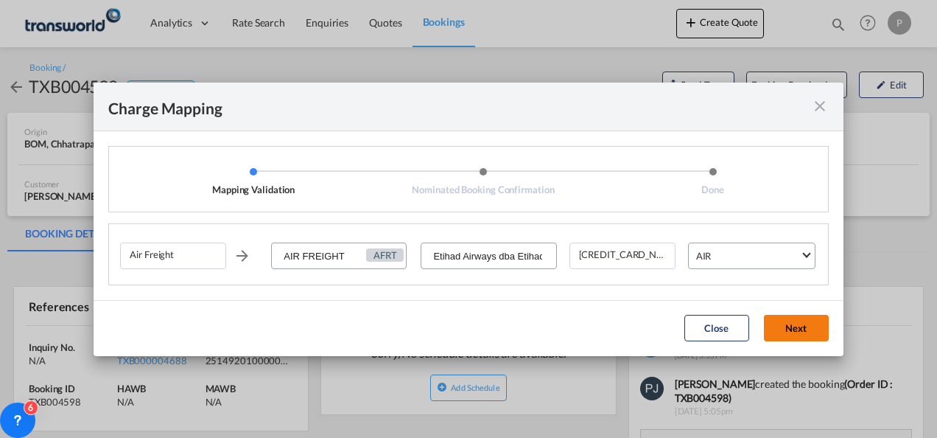
click at [789, 326] on button "Next" at bounding box center [796, 328] width 65 height 27
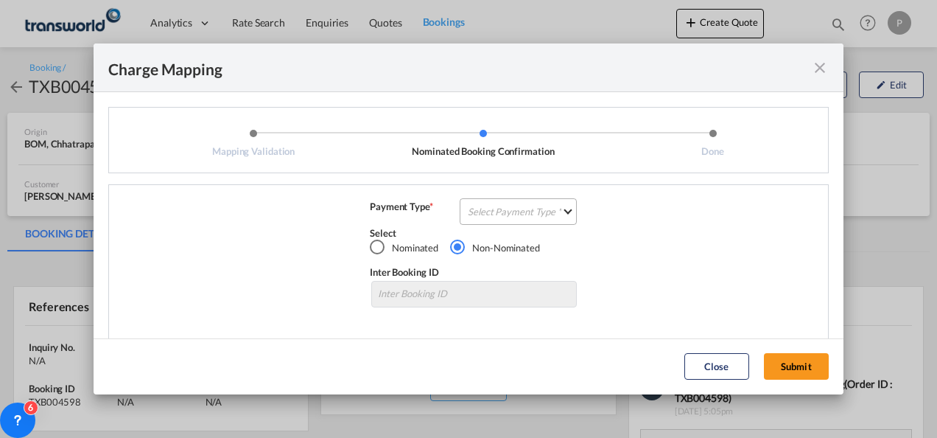
click at [515, 213] on md-select "Select Payment Type COLLECT PREPAID" at bounding box center [518, 211] width 117 height 27
click at [512, 213] on md-option "COLLECT" at bounding box center [517, 211] width 130 height 35
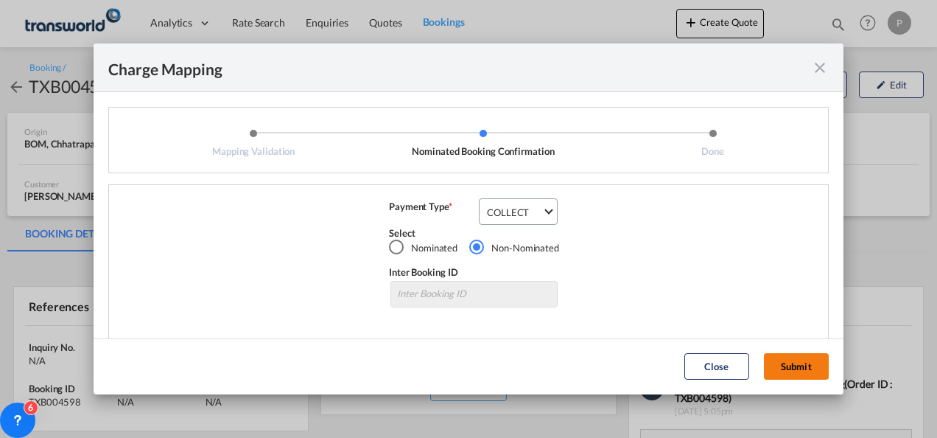
click at [804, 366] on button "Submit" at bounding box center [796, 366] width 65 height 27
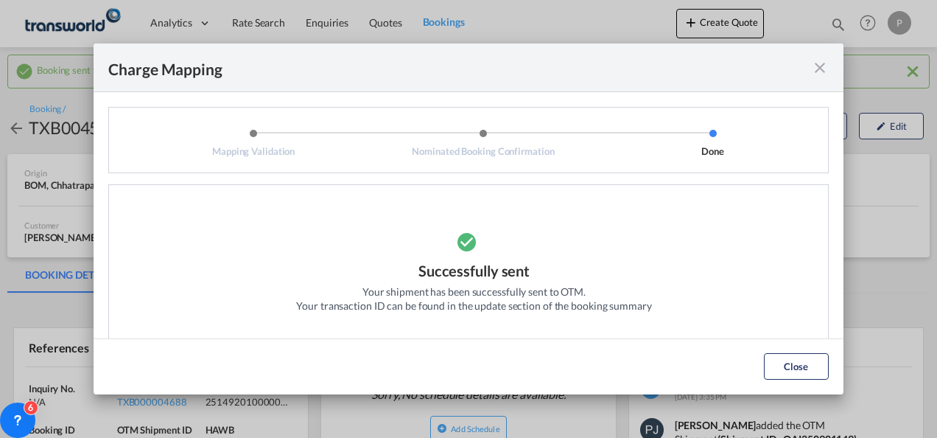
click at [824, 70] on md-icon "icon-close fg-AAA8AD cursor" at bounding box center [820, 68] width 18 height 18
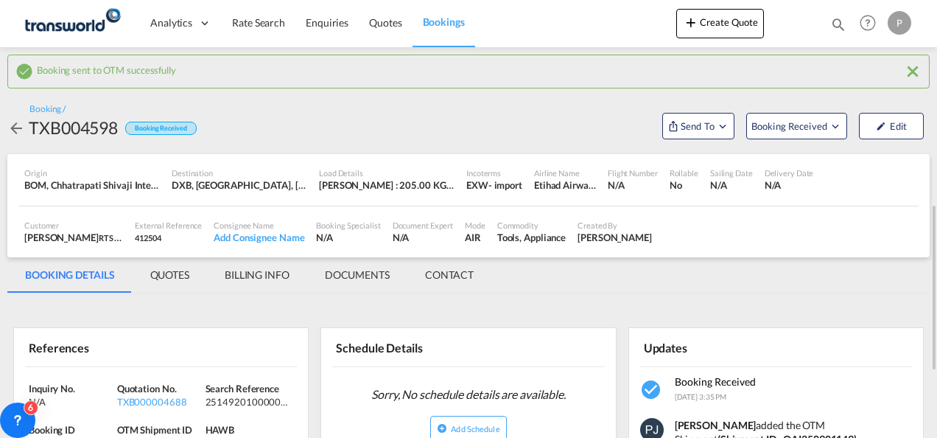
scroll to position [221, 0]
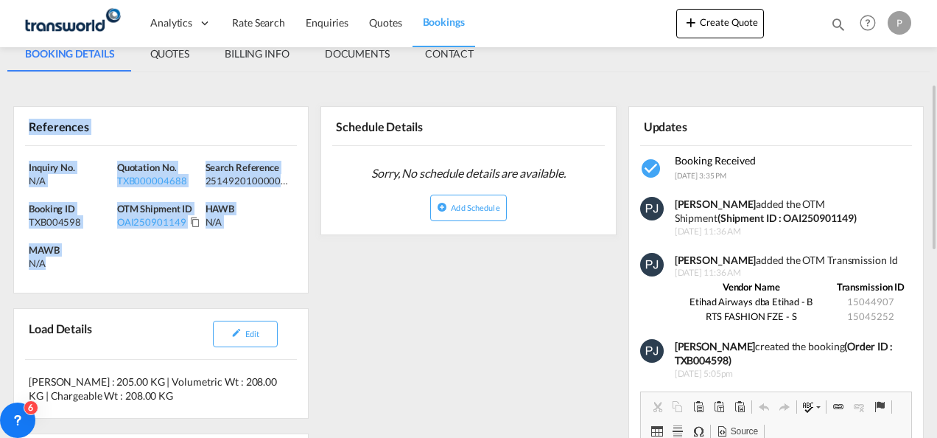
drag, startPoint x: 27, startPoint y: 125, endPoint x: 140, endPoint y: 276, distance: 189.0
click at [140, 276] on div "References Inquiry No. N/A Quotation No. TXB000004688 Search Reference 25149201…" at bounding box center [161, 199] width 296 height 187
copy div "References Inquiry No. N/A Quotation No. TXB000004688 Search Reference 25149201…"
click at [728, 24] on button "Create Quote" at bounding box center [721, 23] width 88 height 29
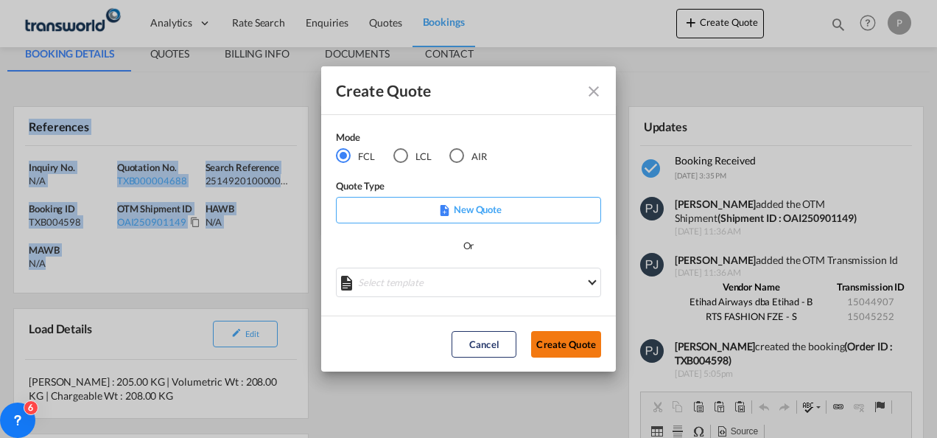
click at [582, 342] on button "Create Quote" at bounding box center [566, 344] width 70 height 27
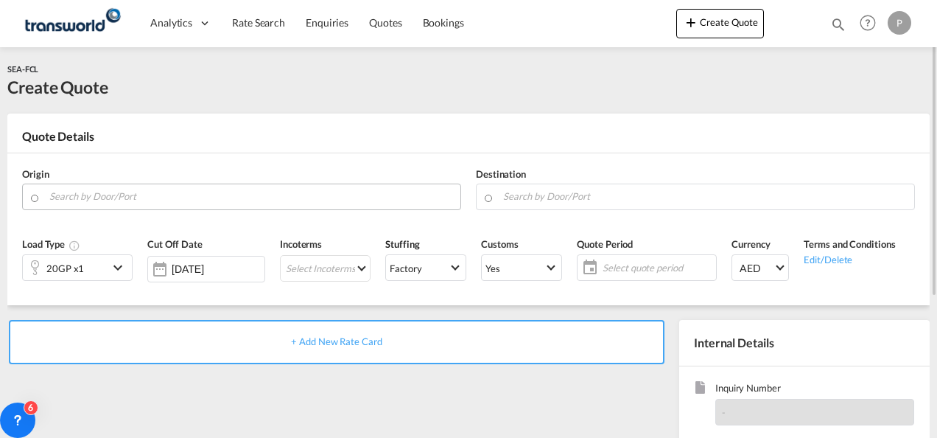
click at [99, 190] on input "Search by Door/Port" at bounding box center [251, 197] width 404 height 26
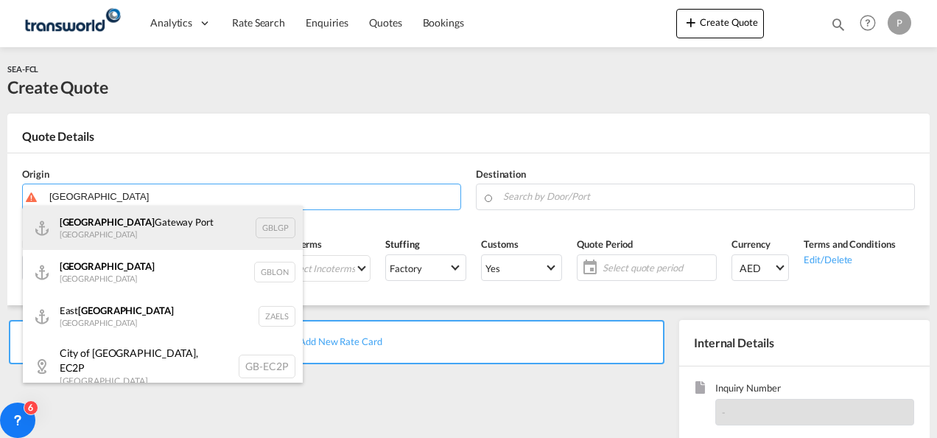
click at [109, 231] on div "[GEOGRAPHIC_DATA] [GEOGRAPHIC_DATA] [GEOGRAPHIC_DATA]" at bounding box center [163, 228] width 280 height 44
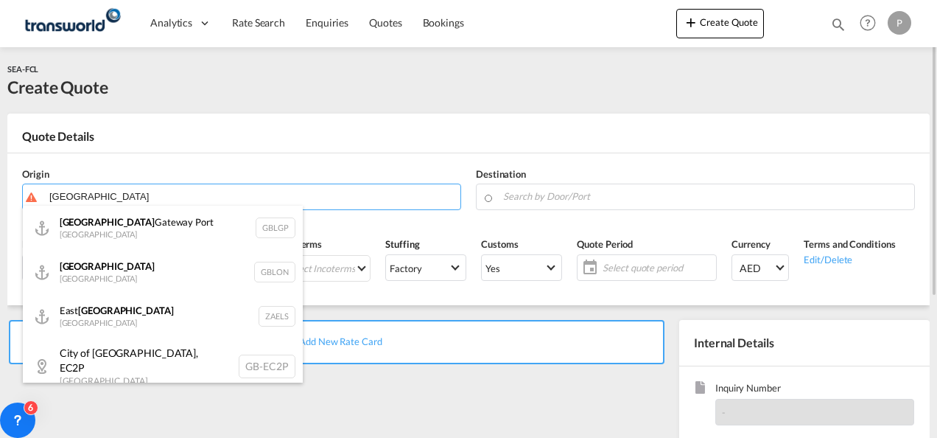
type input "[GEOGRAPHIC_DATA], [GEOGRAPHIC_DATA]"
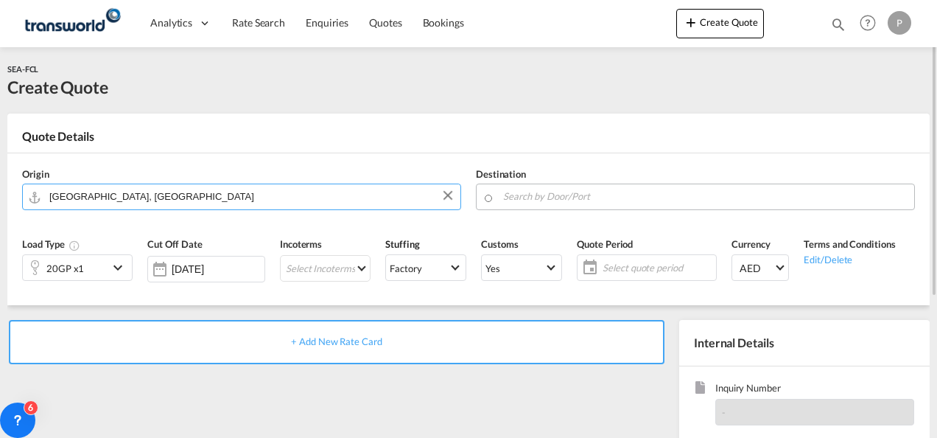
click at [596, 199] on input "Search by Door/Port" at bounding box center [705, 197] width 404 height 26
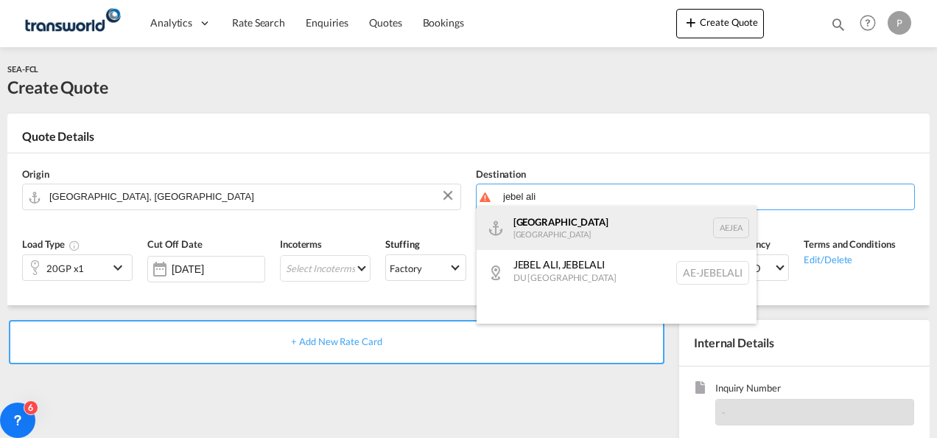
click at [556, 224] on div "[GEOGRAPHIC_DATA] [GEOGRAPHIC_DATA]" at bounding box center [617, 228] width 280 height 44
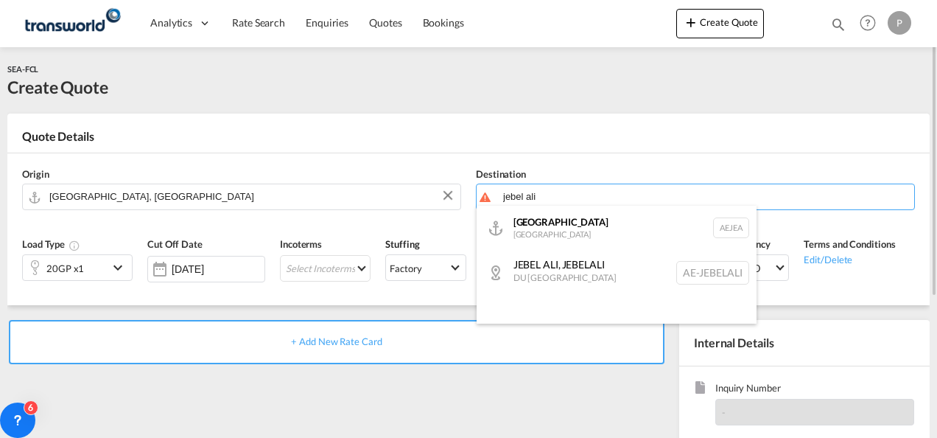
type input "[GEOGRAPHIC_DATA], [GEOGRAPHIC_DATA]"
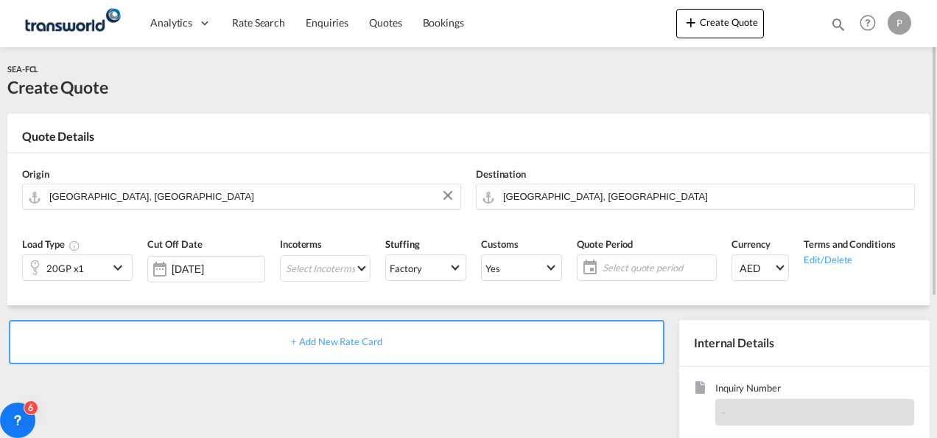
click at [120, 268] on md-icon "icon-chevron-down" at bounding box center [120, 268] width 22 height 18
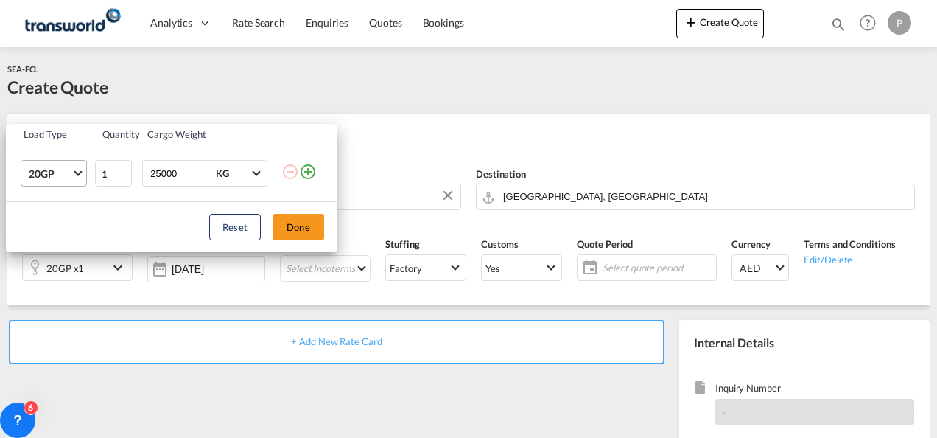
click at [77, 175] on span "Choose: \a20GP" at bounding box center [78, 172] width 8 height 8
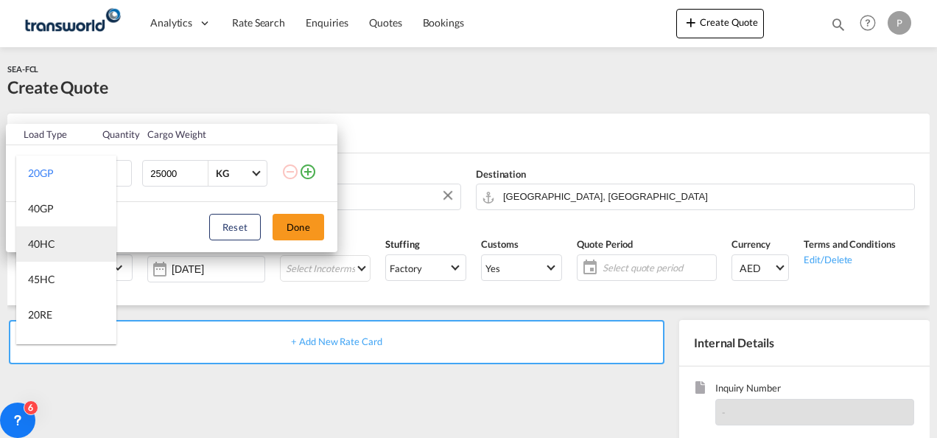
click at [57, 246] on md-option "40HC" at bounding box center [66, 243] width 100 height 35
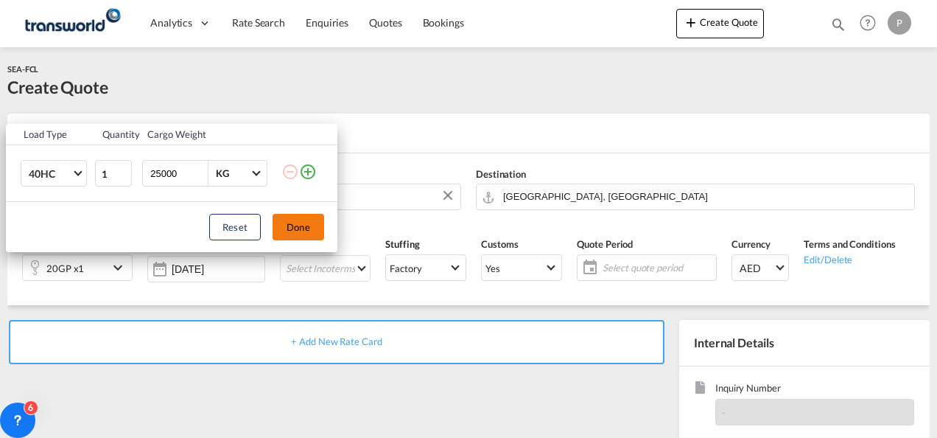
click at [310, 227] on button "Done" at bounding box center [299, 227] width 52 height 27
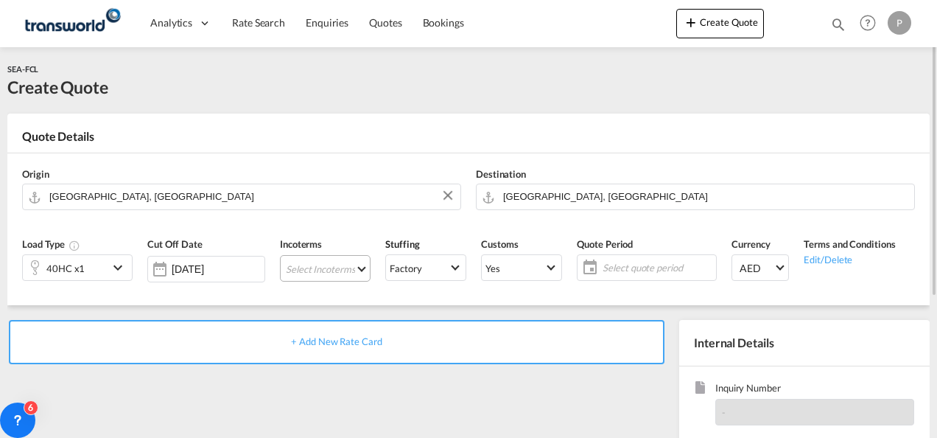
click at [329, 266] on md-select "Select Incoterms CIP - import Carriage and Insurance Paid to CIP - export Carri…" at bounding box center [325, 268] width 91 height 27
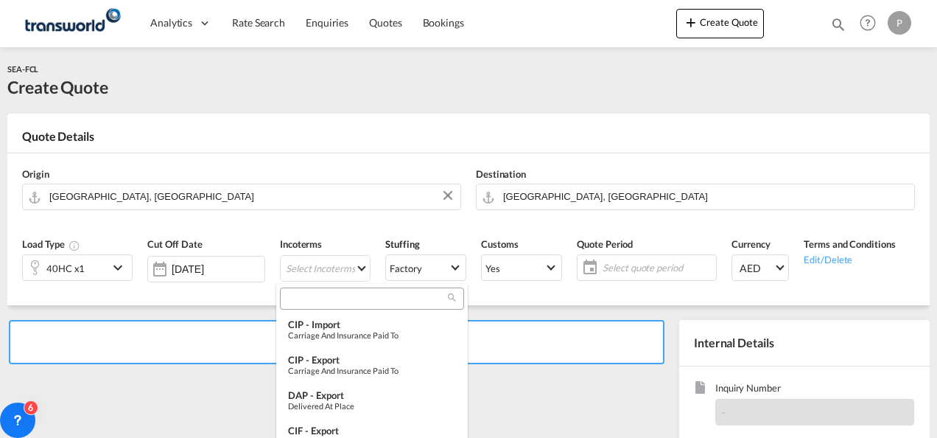
click at [311, 301] on input "search" at bounding box center [366, 298] width 164 height 13
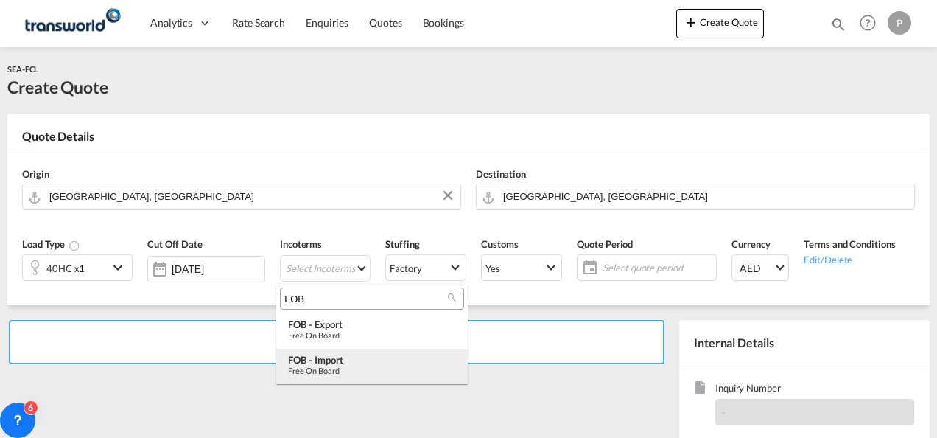
type input "FOB"
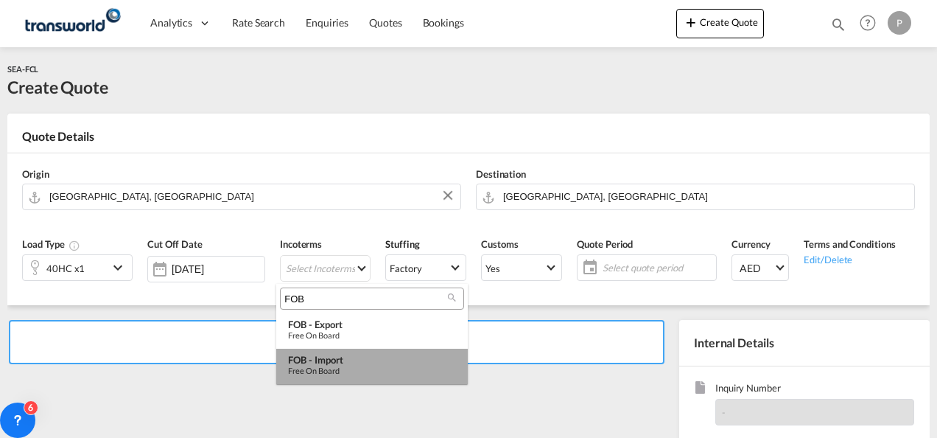
click at [317, 360] on div "FOB - import" at bounding box center [372, 360] width 168 height 12
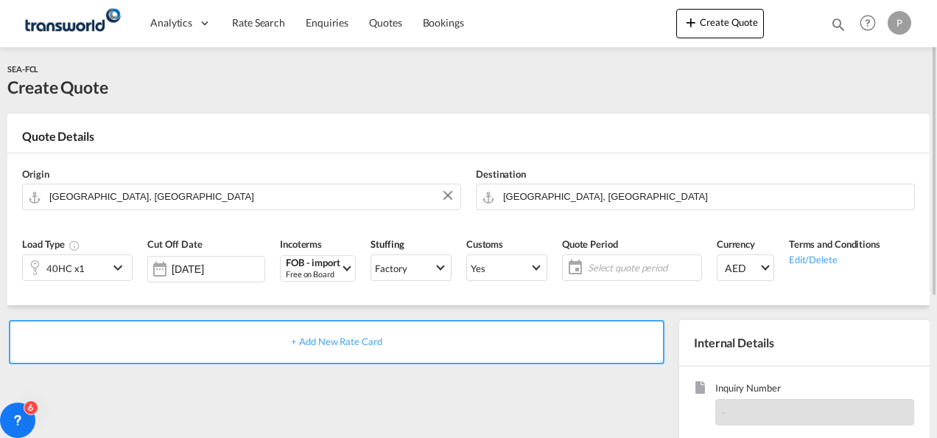
click at [614, 261] on span "Select quote period" at bounding box center [643, 267] width 110 height 13
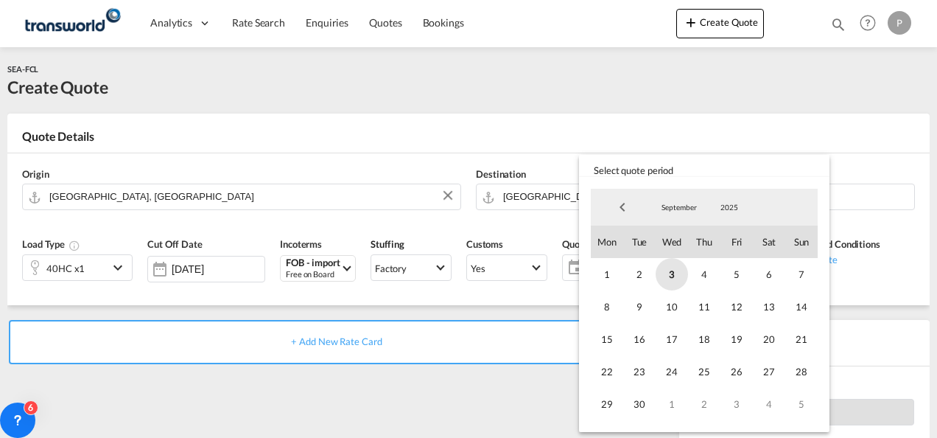
click at [671, 273] on span "3" at bounding box center [672, 274] width 32 height 32
click at [643, 402] on span "30" at bounding box center [640, 404] width 32 height 32
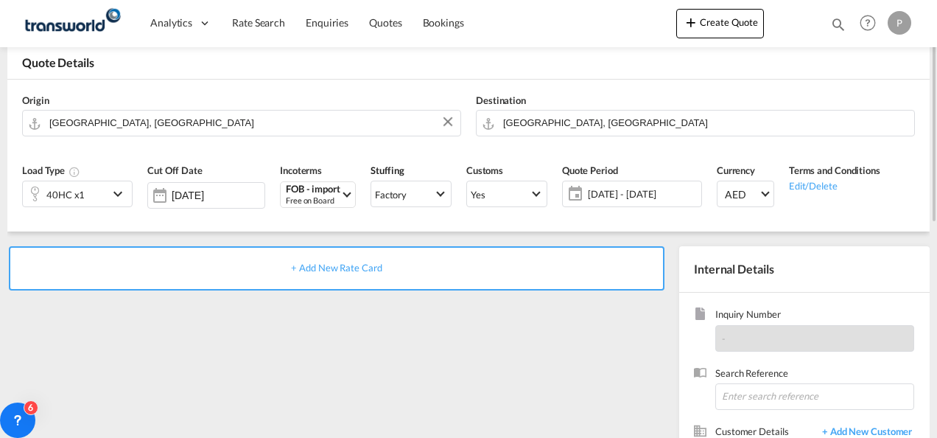
scroll to position [147, 0]
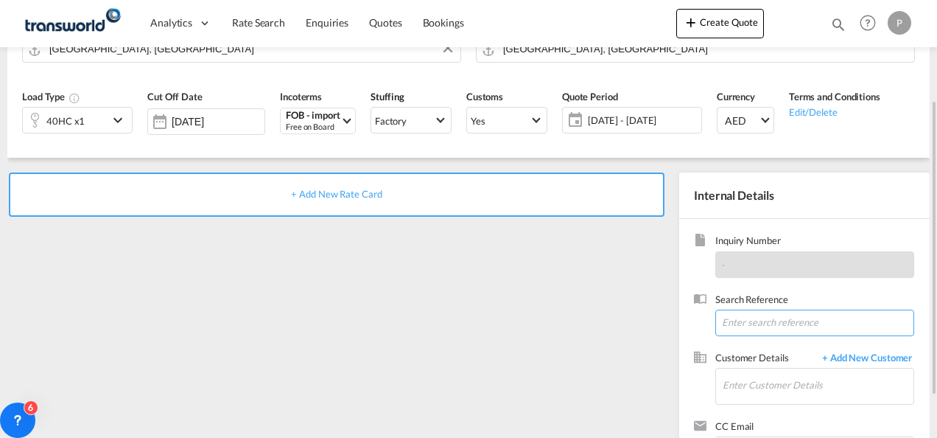
click at [746, 315] on input at bounding box center [815, 323] width 199 height 27
paste input "SMFES200088"
type input "SMFES200088"
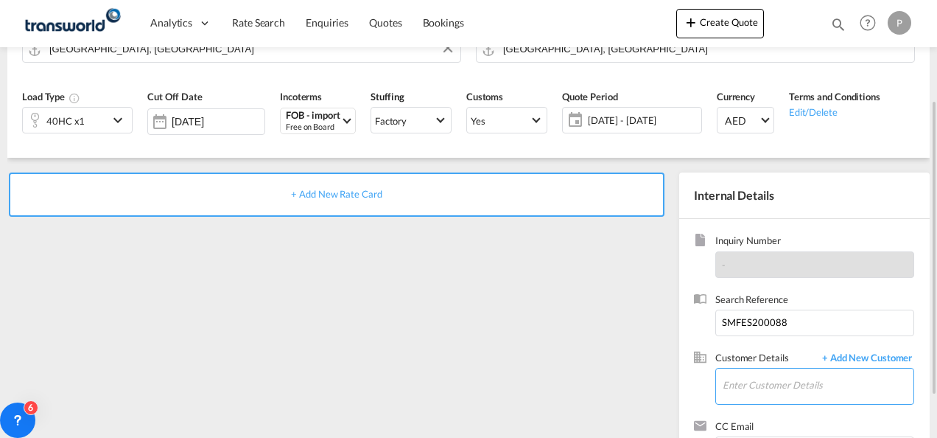
click at [764, 384] on input "Enter Customer Details" at bounding box center [818, 385] width 191 height 33
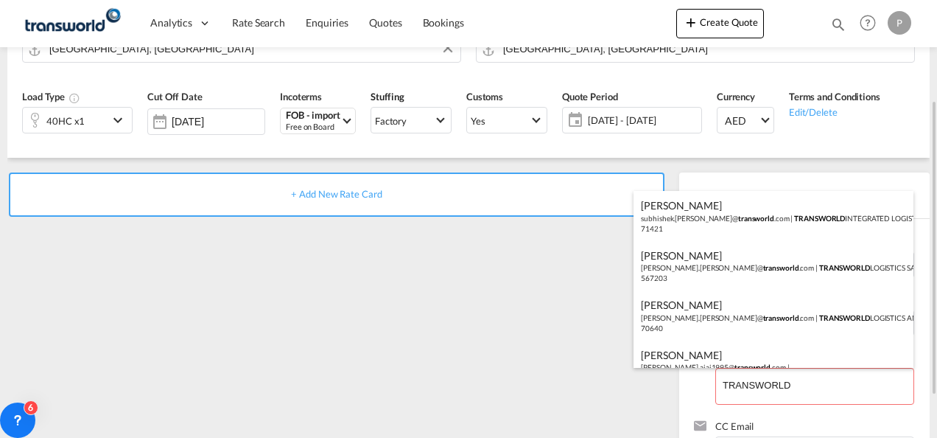
drag, startPoint x: 730, startPoint y: 214, endPoint x: 740, endPoint y: 222, distance: 13.1
click at [729, 215] on div "[PERSON_NAME] [PERSON_NAME].[PERSON_NAME]@ transworld .com | TRANSWORLD INTEGRA…" at bounding box center [774, 216] width 280 height 50
type input "TRANSWORLD INTEGRATED LOGISTEK PRIVATE LIMITED, [PERSON_NAME], [PERSON_NAME][EM…"
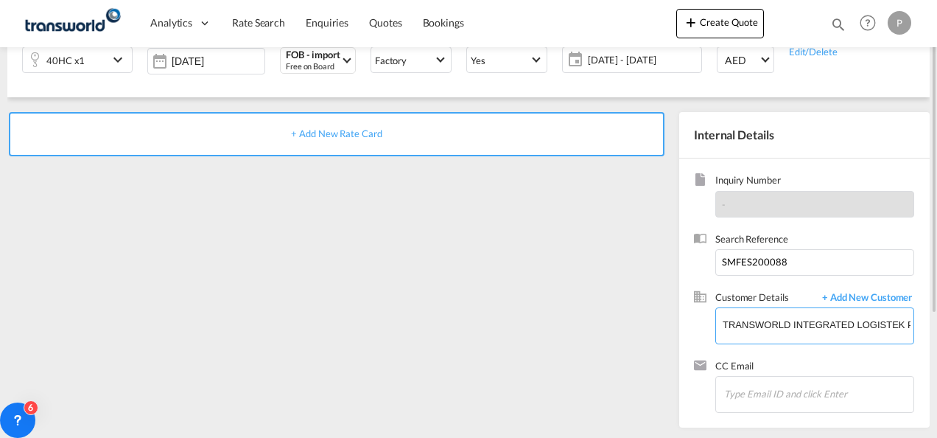
scroll to position [0, 0]
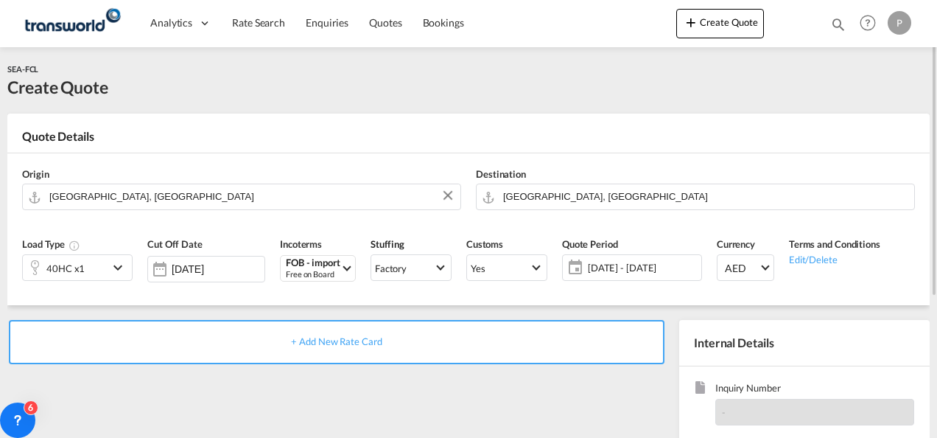
click at [326, 345] on span "+ Add New Rate Card" at bounding box center [336, 341] width 91 height 12
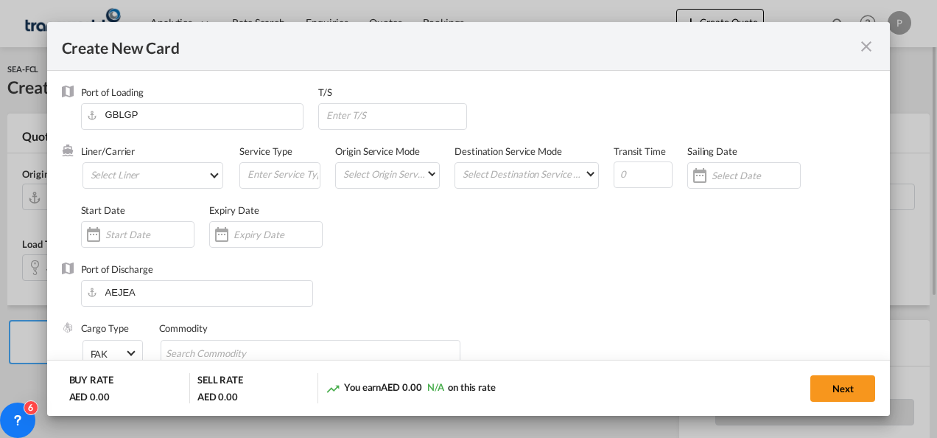
type input "Basic Ocean Freight"
select select "per equipment"
click at [117, 178] on md-select "Select Liner 2HM LOGISTICS D.O.O 2HM LOGISTICS D.O.O. / TDWC-CAPODISTRI 2HM LOG…" at bounding box center [154, 175] width 142 height 27
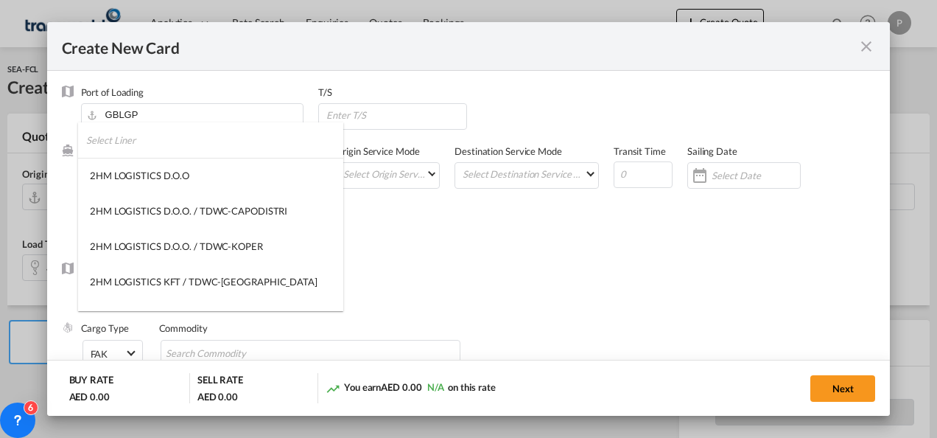
click at [175, 147] on input "search" at bounding box center [214, 139] width 257 height 35
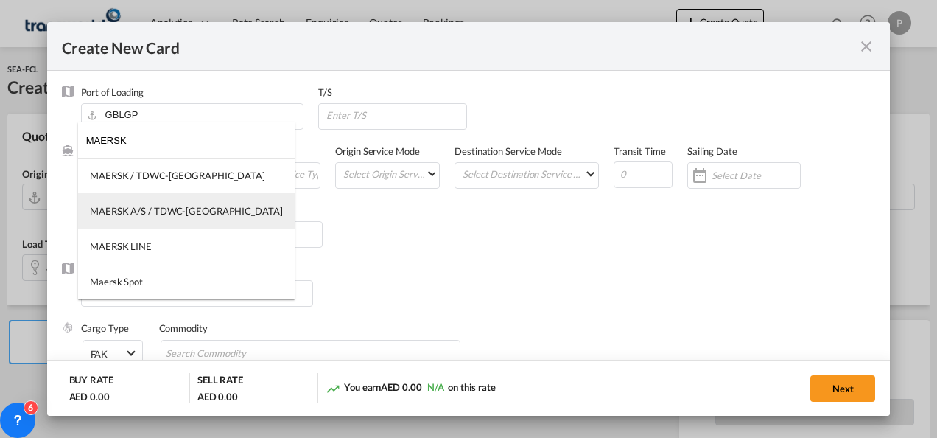
type input "MAERSK"
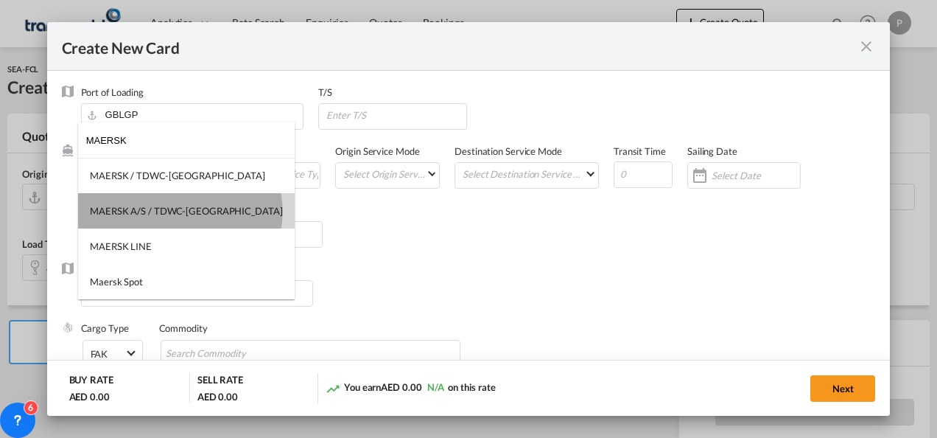
click at [180, 212] on div "MAERSK A/S / TDWC-[GEOGRAPHIC_DATA]" at bounding box center [186, 210] width 193 height 13
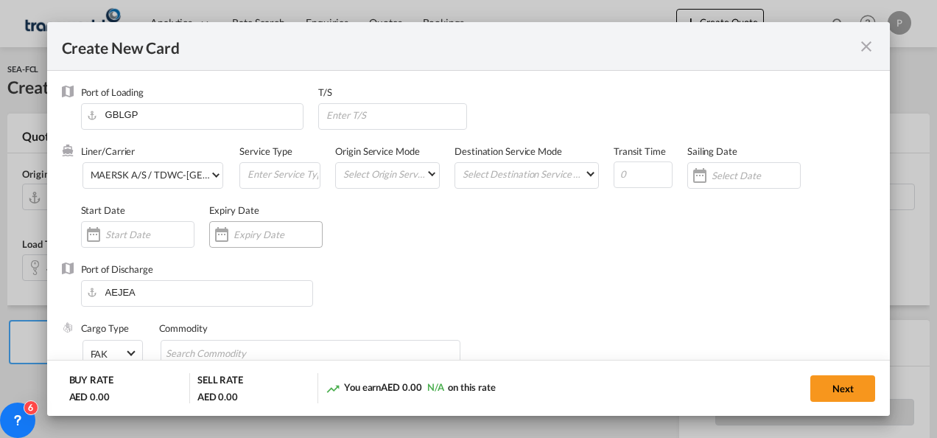
click at [256, 228] on input "Create New Card ..." at bounding box center [278, 234] width 88 height 12
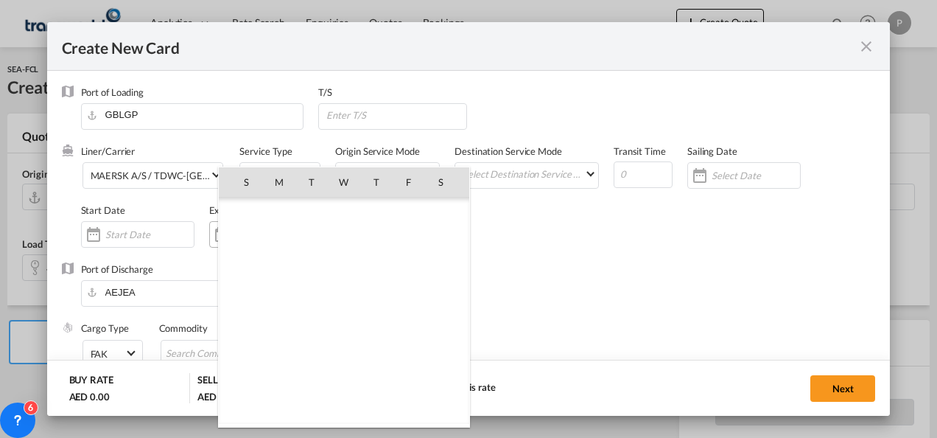
scroll to position [341395, 0]
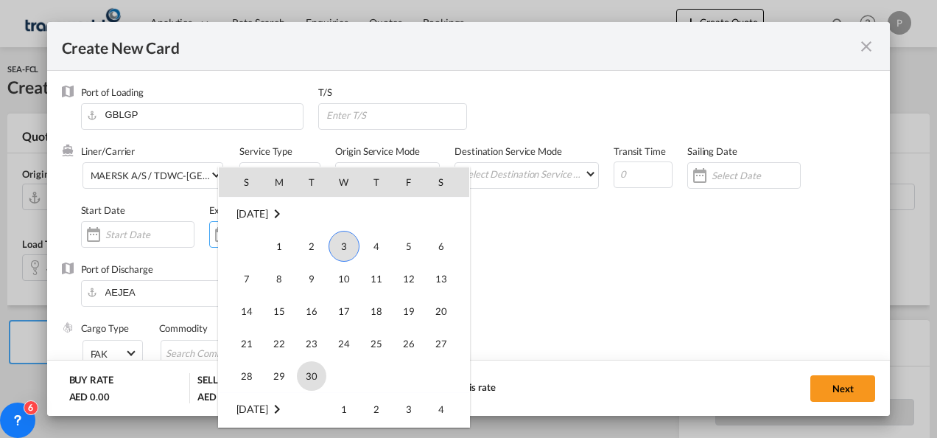
click at [314, 377] on span "30" at bounding box center [311, 375] width 29 height 29
type input "[DATE]"
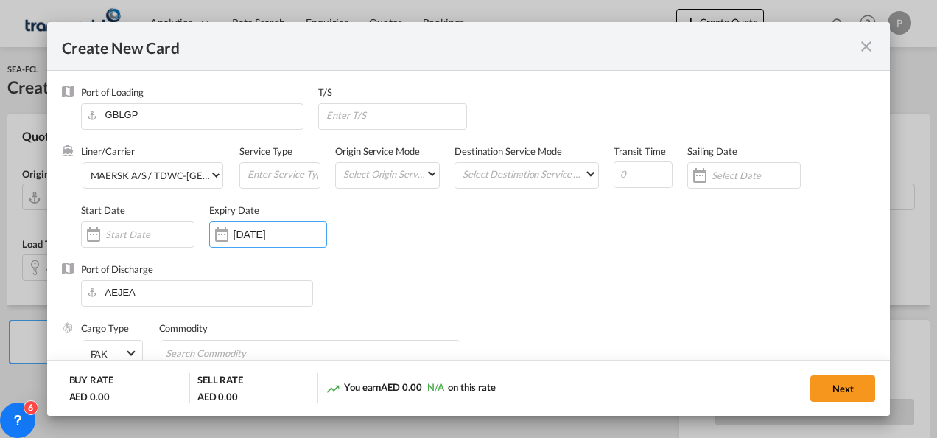
scroll to position [147, 0]
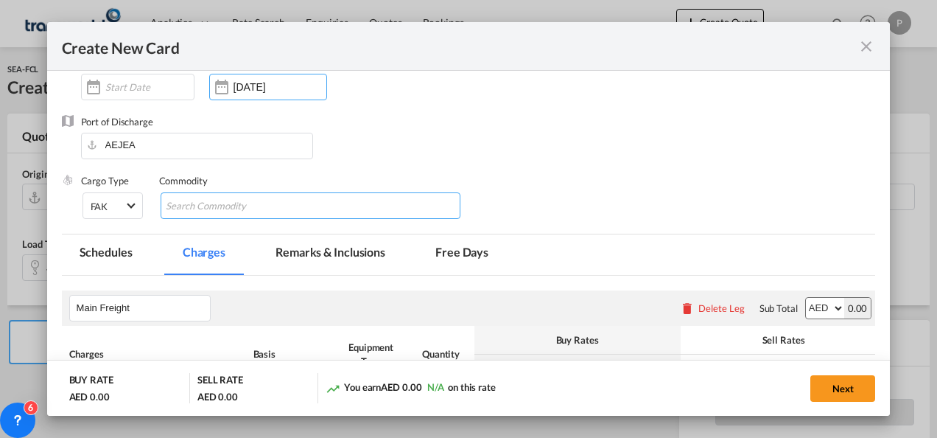
click at [229, 209] on input "Search Commodity" at bounding box center [233, 207] width 135 height 24
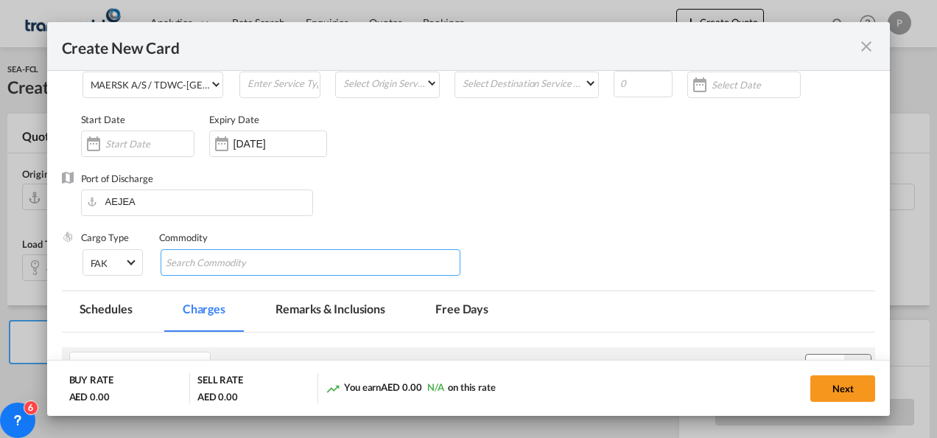
scroll to position [74, 0]
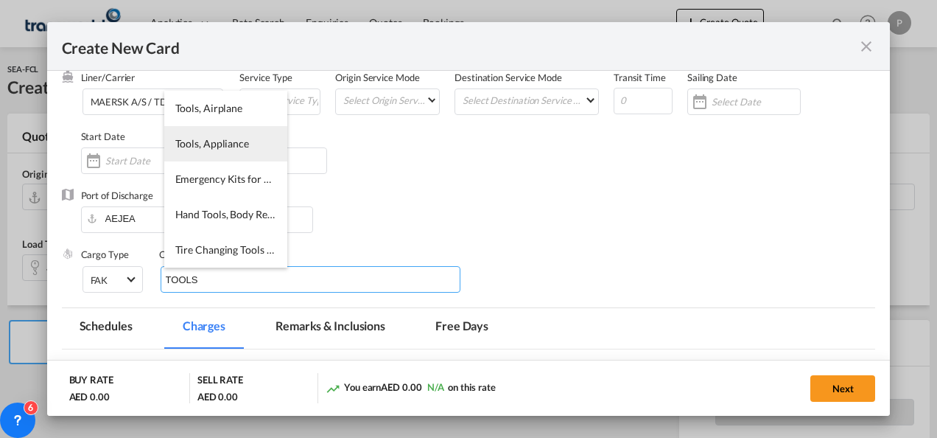
type input "TOOLS"
click at [217, 148] on span "Tools, Appliance" at bounding box center [212, 143] width 74 height 13
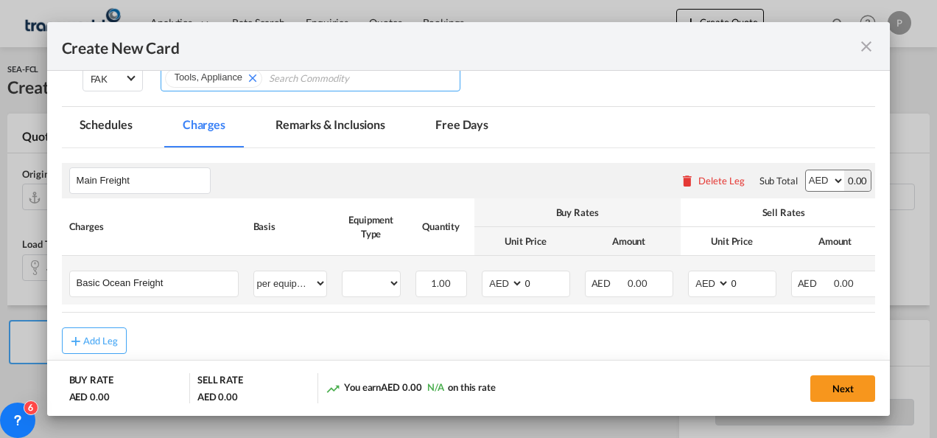
scroll to position [295, 0]
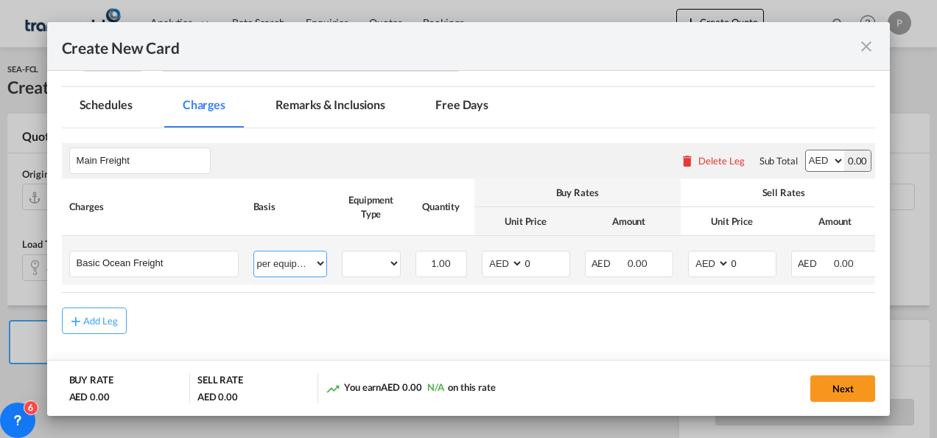
click at [318, 264] on select "per equipment per container per B/L per shipping bill per shipment % on freight…" at bounding box center [290, 263] width 72 height 24
select select "per shipment"
click at [254, 251] on select "per equipment per container per B/L per shipping bill per shipment % on freight…" at bounding box center [290, 263] width 72 height 24
click at [741, 261] on input "0" at bounding box center [753, 262] width 46 height 22
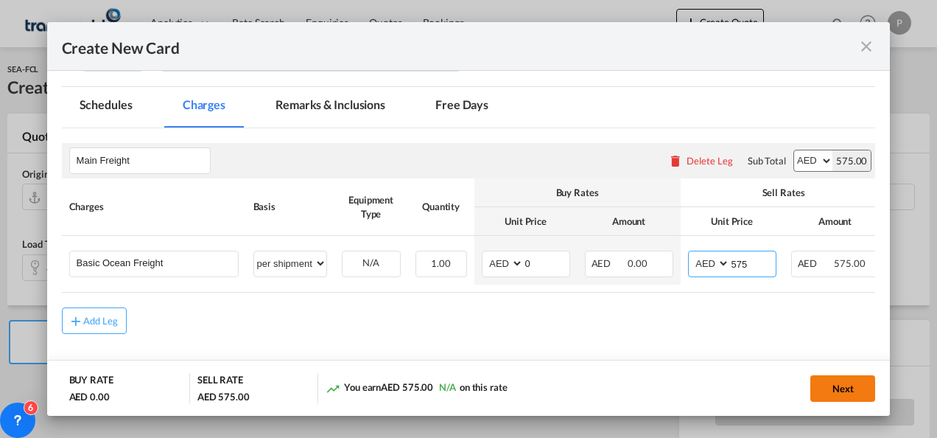
type input "575"
click at [842, 389] on button "Next" at bounding box center [843, 388] width 65 height 27
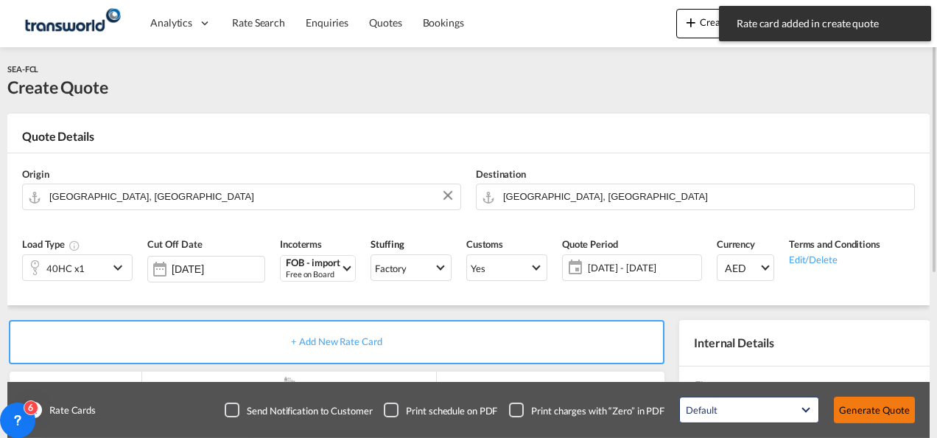
click at [882, 413] on button "Generate Quote" at bounding box center [874, 410] width 81 height 27
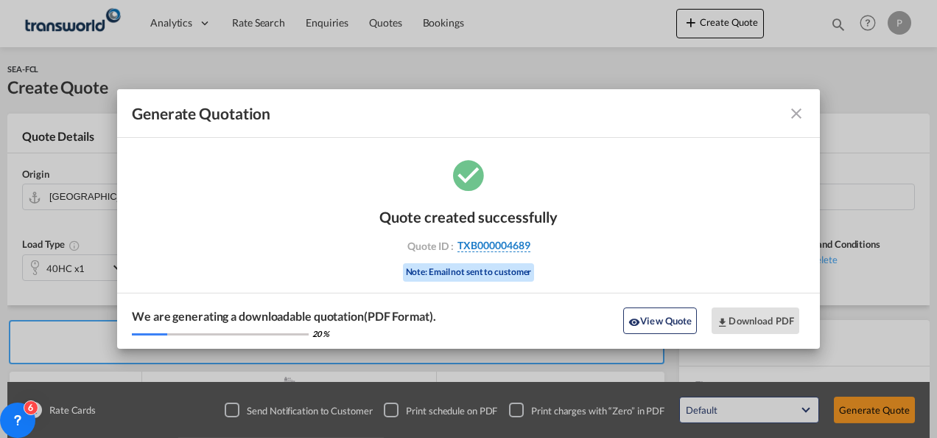
click at [500, 245] on span "TXB000004689" at bounding box center [494, 245] width 73 height 13
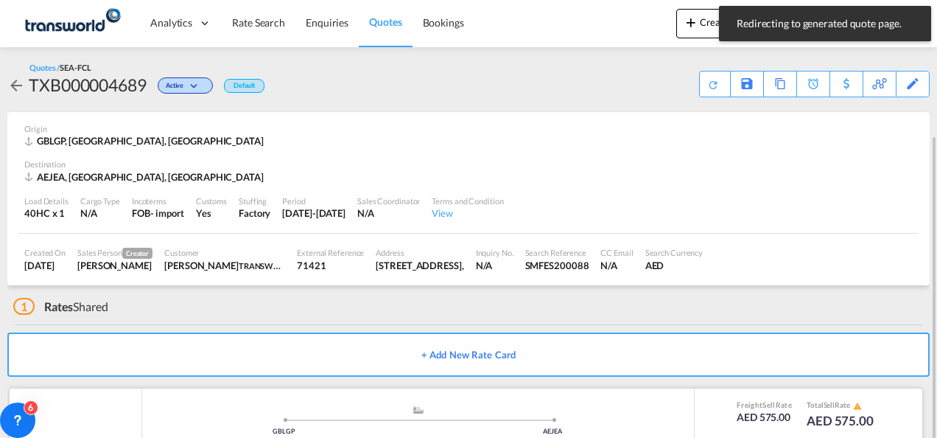
scroll to position [91, 0]
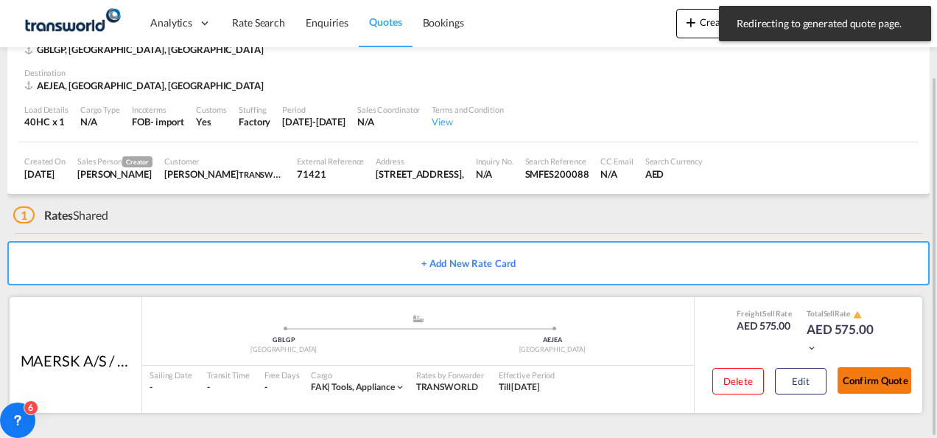
click at [877, 380] on button "Confirm Quote" at bounding box center [875, 380] width 74 height 27
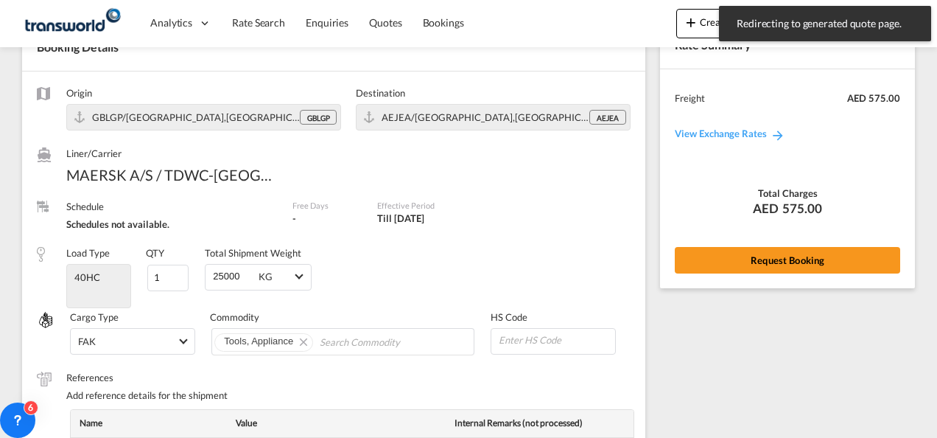
scroll to position [604, 0]
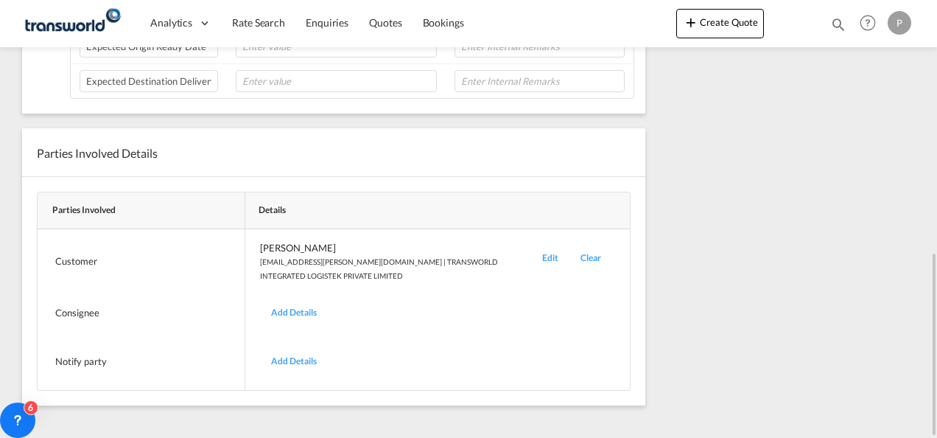
click at [548, 252] on div "Edit" at bounding box center [550, 261] width 38 height 41
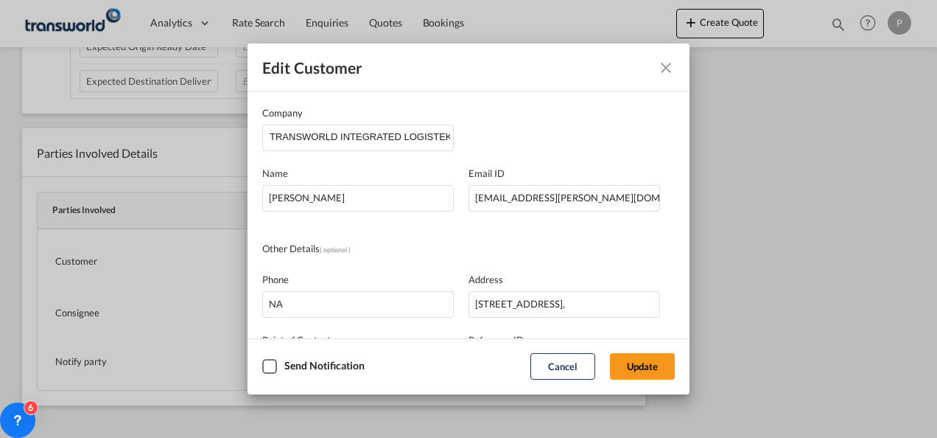
scroll to position [174, 0]
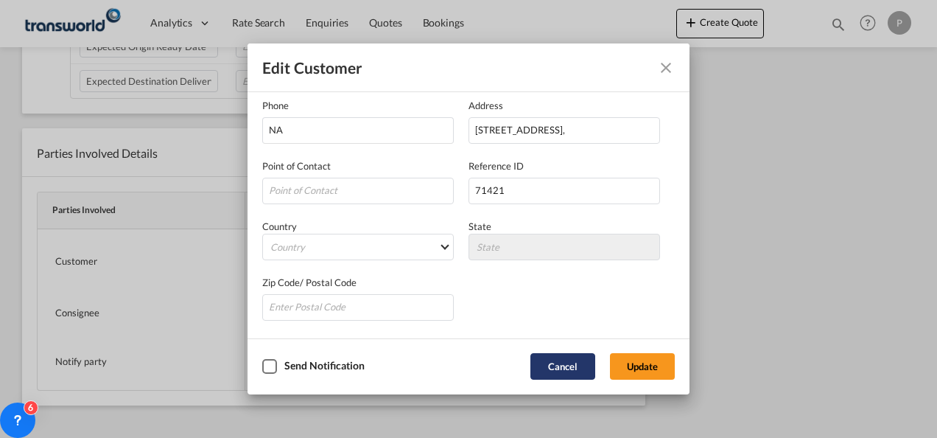
click at [562, 361] on button "Cancel" at bounding box center [563, 366] width 65 height 27
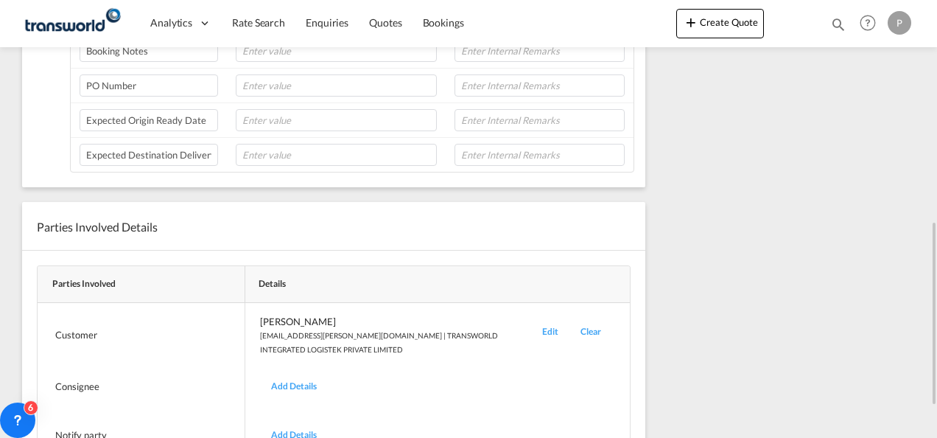
scroll to position [14, 0]
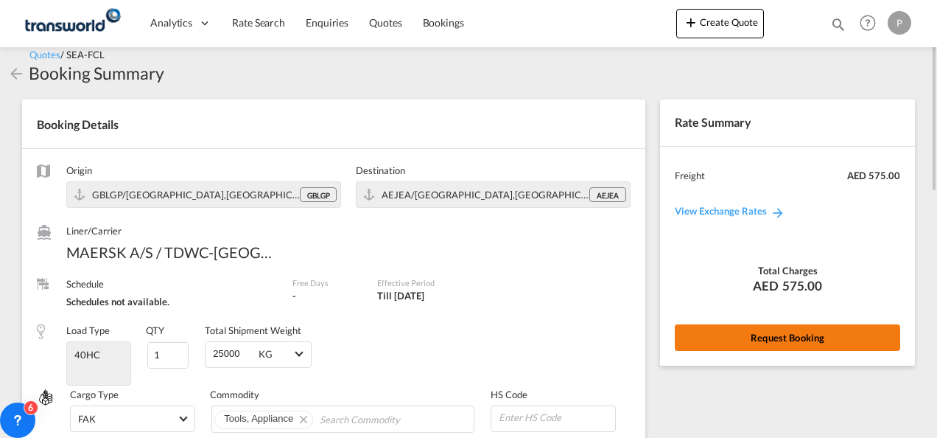
click at [780, 337] on button "Request Booking" at bounding box center [788, 337] width 226 height 27
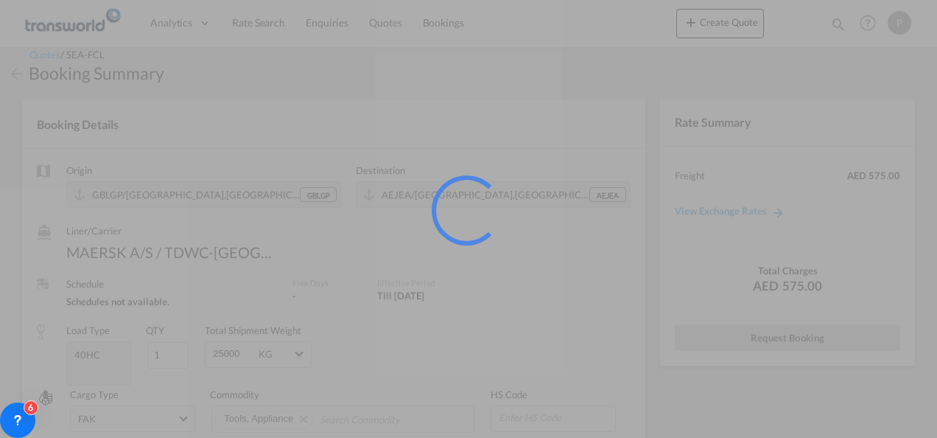
scroll to position [27, 0]
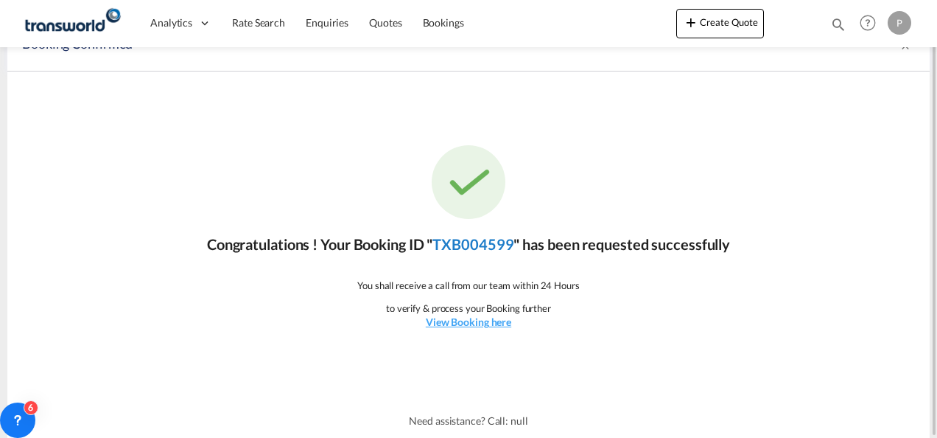
click at [483, 242] on link "TXB004599" at bounding box center [473, 244] width 81 height 18
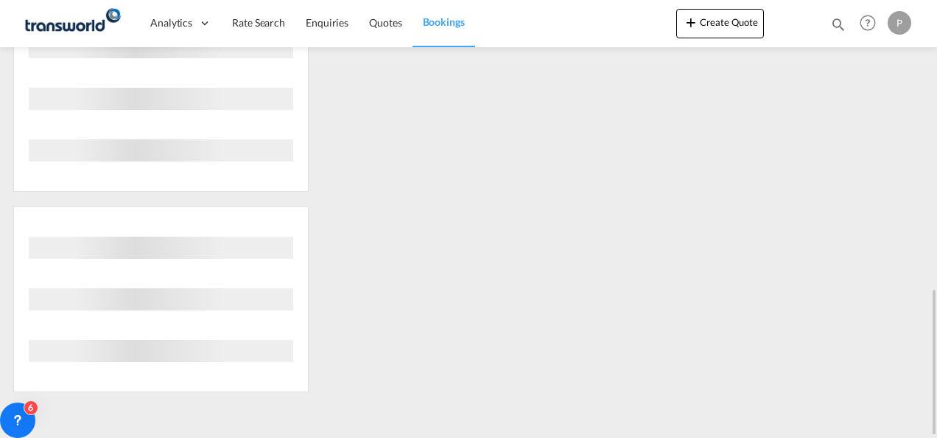
scroll to position [467, 0]
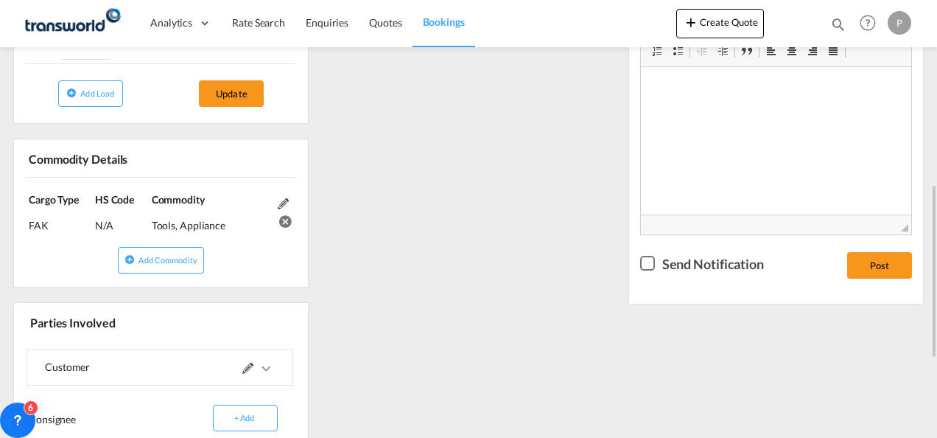
click at [427, 227] on div "References Inquiry No. N/A Quotation No. TXB000004689 Search Reference SMFES200…" at bounding box center [468, 198] width 923 height 810
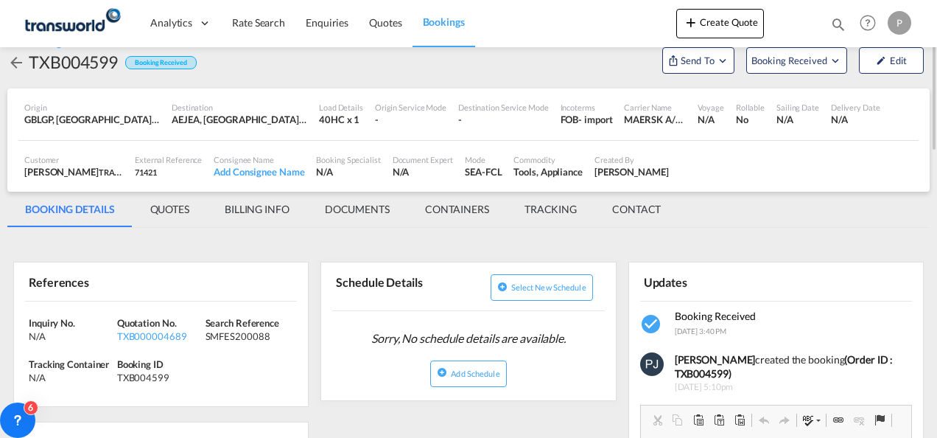
scroll to position [0, 0]
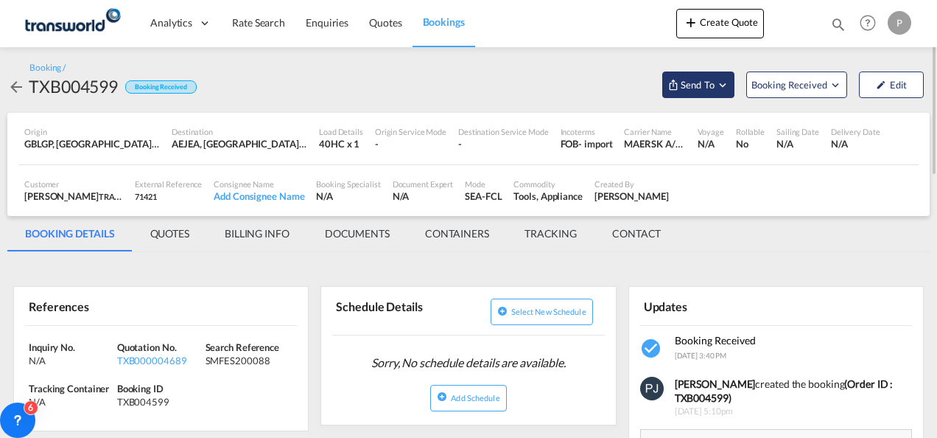
click at [721, 85] on md-icon "Open demo menu" at bounding box center [722, 84] width 13 height 13
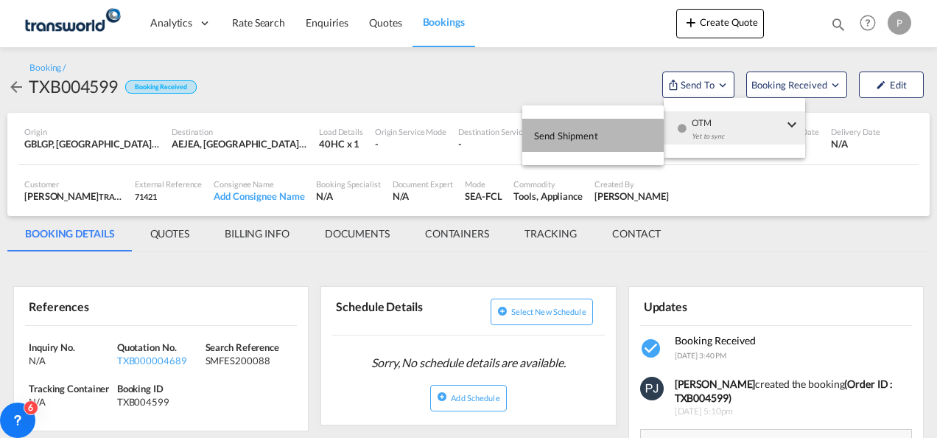
click at [570, 136] on span "Send Shipment" at bounding box center [566, 136] width 64 height 24
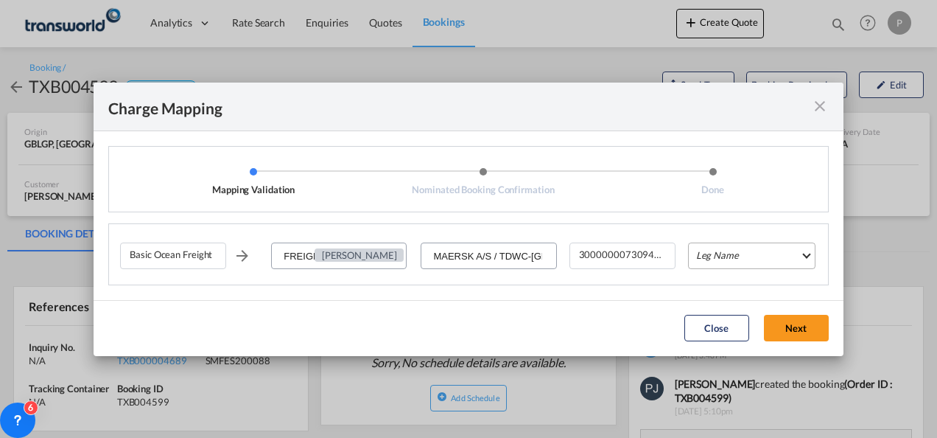
click at [763, 253] on md-select "Leg Name HANDLING ORIGIN VESSEL HANDLING DESTINATION OTHERS TL PICK UP CUSTOMS …" at bounding box center [752, 255] width 128 height 27
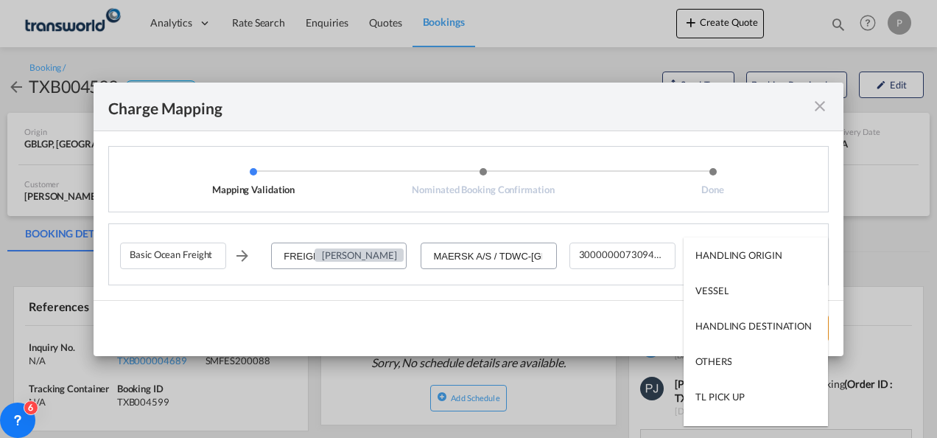
type md-option "HANDLING ORIGIN"
type md-option "VESSEL"
click at [737, 296] on md-option "VESSEL" at bounding box center [756, 290] width 144 height 35
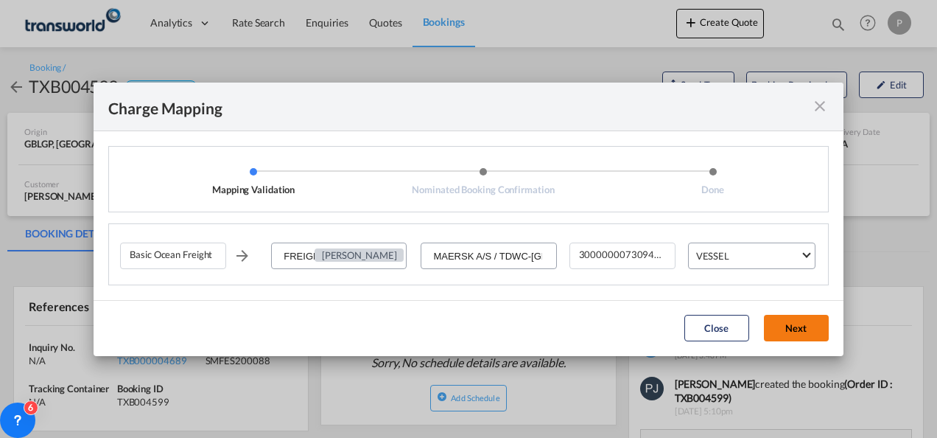
click at [801, 324] on button "Next" at bounding box center [796, 328] width 65 height 27
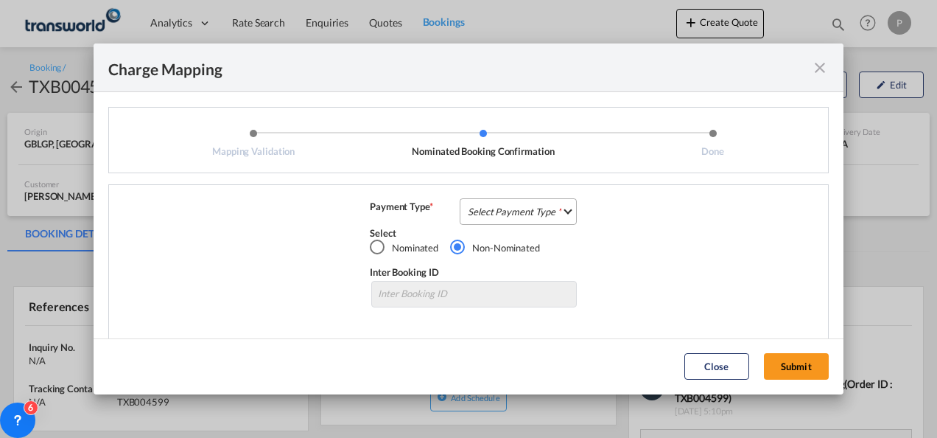
click at [494, 214] on md-select "Select Payment Type COLLECT PREPAID" at bounding box center [518, 211] width 117 height 27
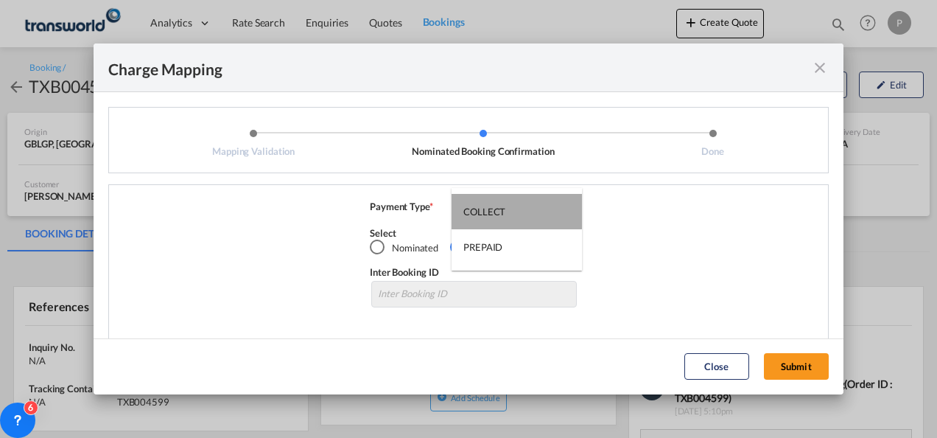
drag, startPoint x: 494, startPoint y: 214, endPoint x: 481, endPoint y: 210, distance: 13.1
click at [481, 210] on div "COLLECT" at bounding box center [485, 211] width 42 height 13
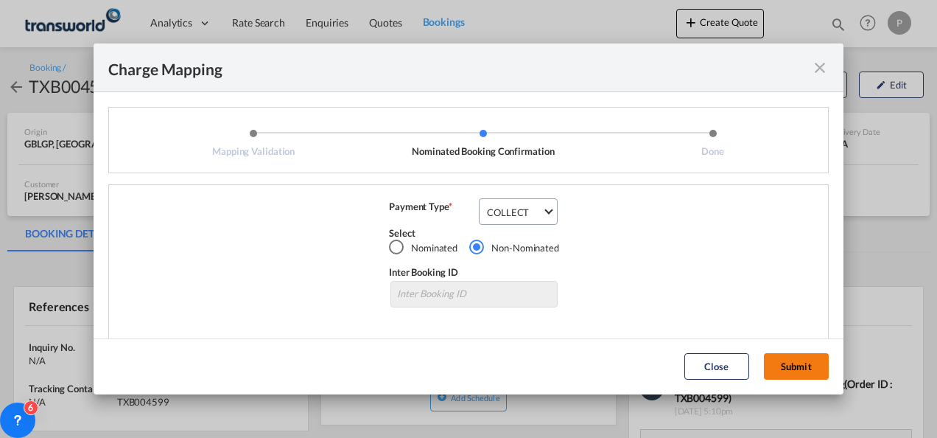
click at [796, 361] on button "Submit" at bounding box center [796, 366] width 65 height 27
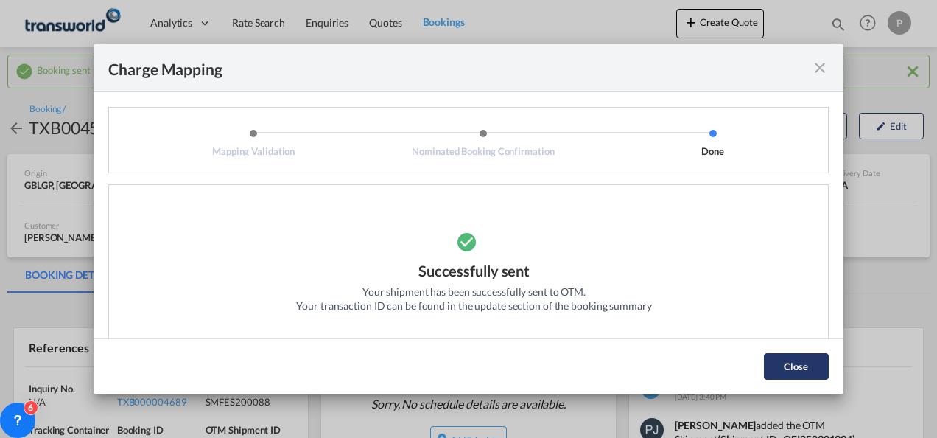
click at [805, 374] on button "Close" at bounding box center [796, 366] width 65 height 27
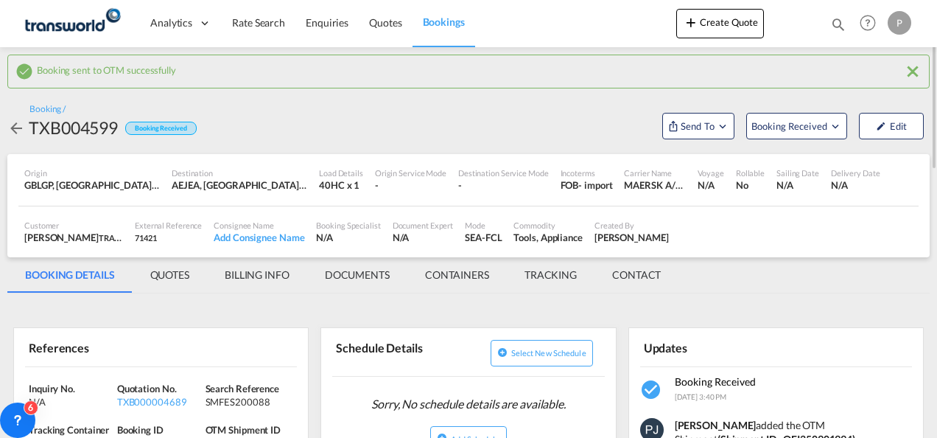
scroll to position [147, 0]
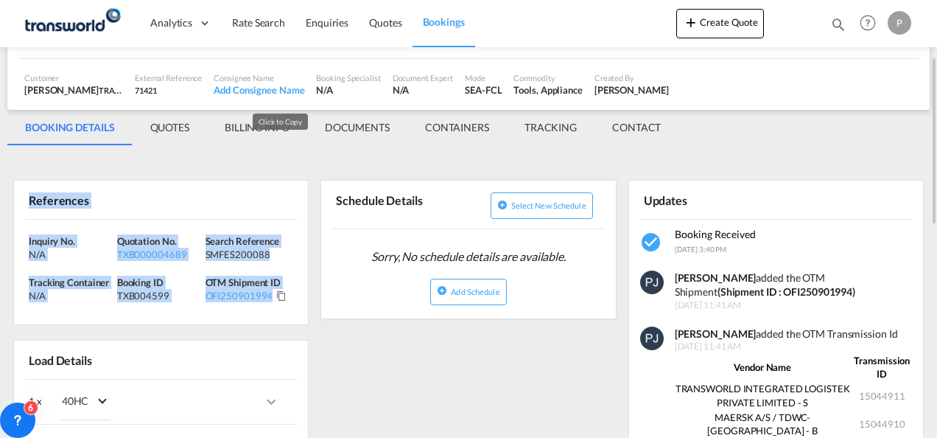
drag, startPoint x: 29, startPoint y: 201, endPoint x: 279, endPoint y: 293, distance: 266.3
click at [279, 293] on div "References Inquiry No. N/A Quotation No. TXB000004689 Search Reference SMFES200…" at bounding box center [161, 252] width 296 height 145
copy div "References Inquiry No. N/A Quotation No. TXB000004689 Search Reference SMFES200…"
